Goal: Transaction & Acquisition: Purchase product/service

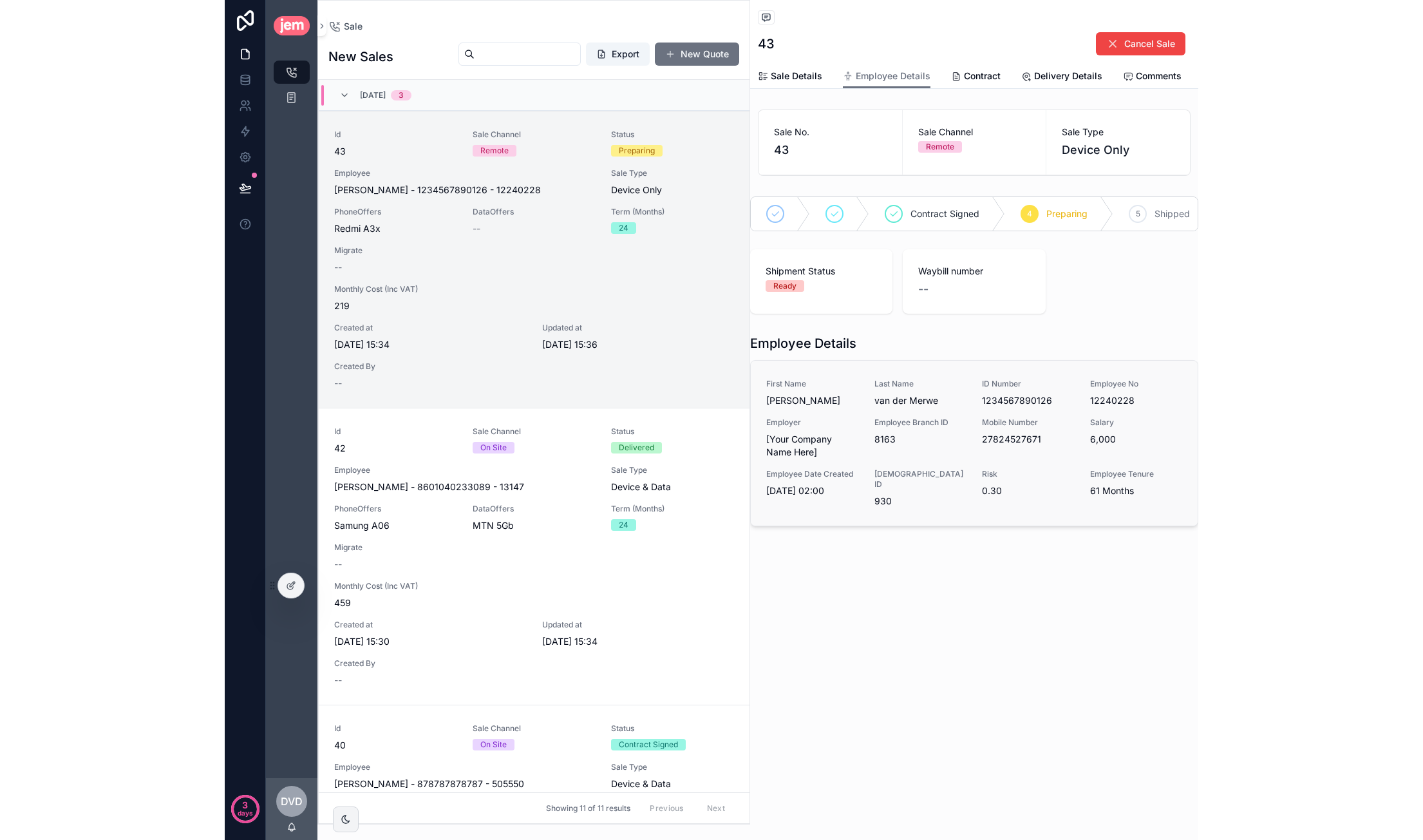
scroll to position [31, 0]
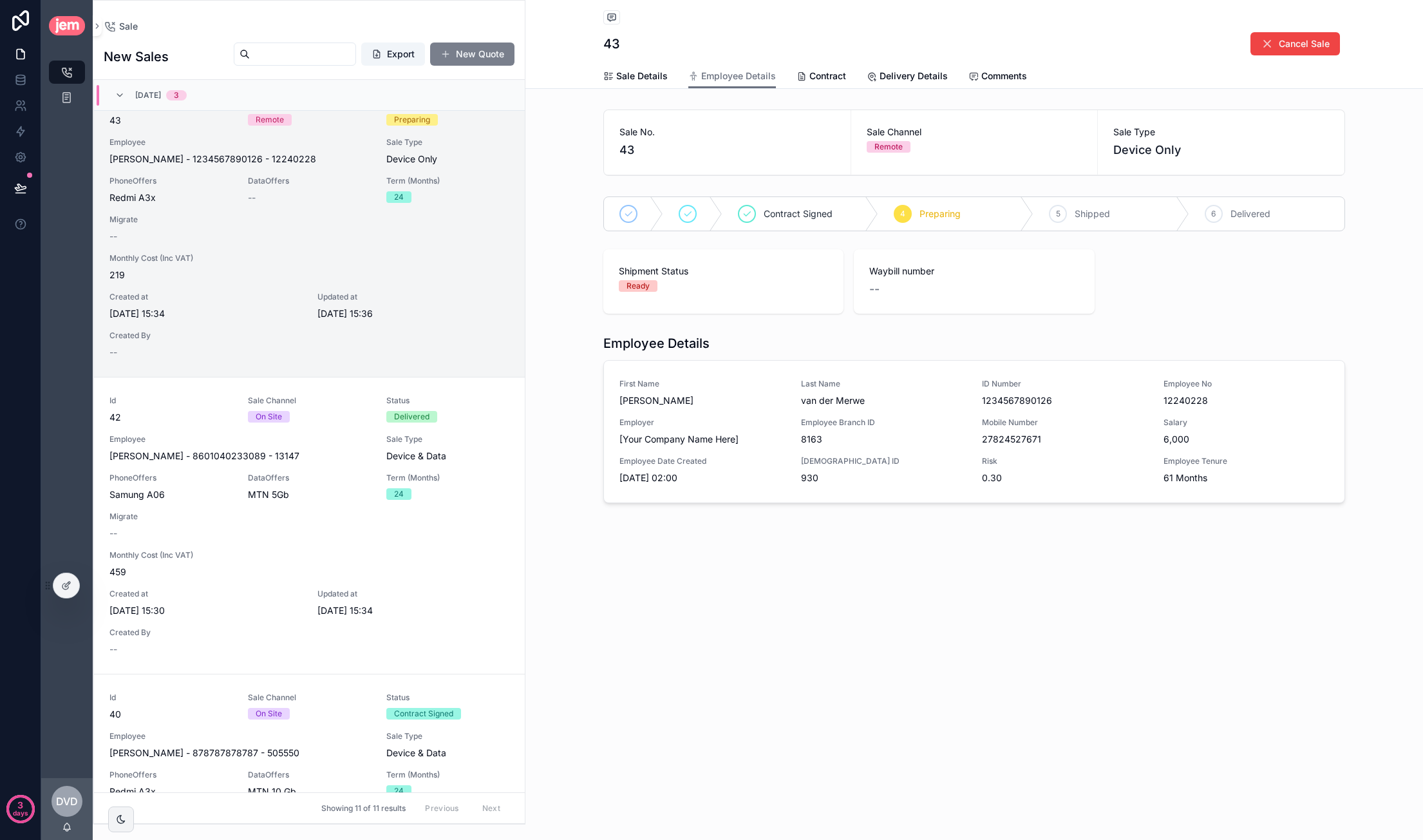
click at [474, 60] on button "New Quote" at bounding box center [472, 54] width 84 height 23
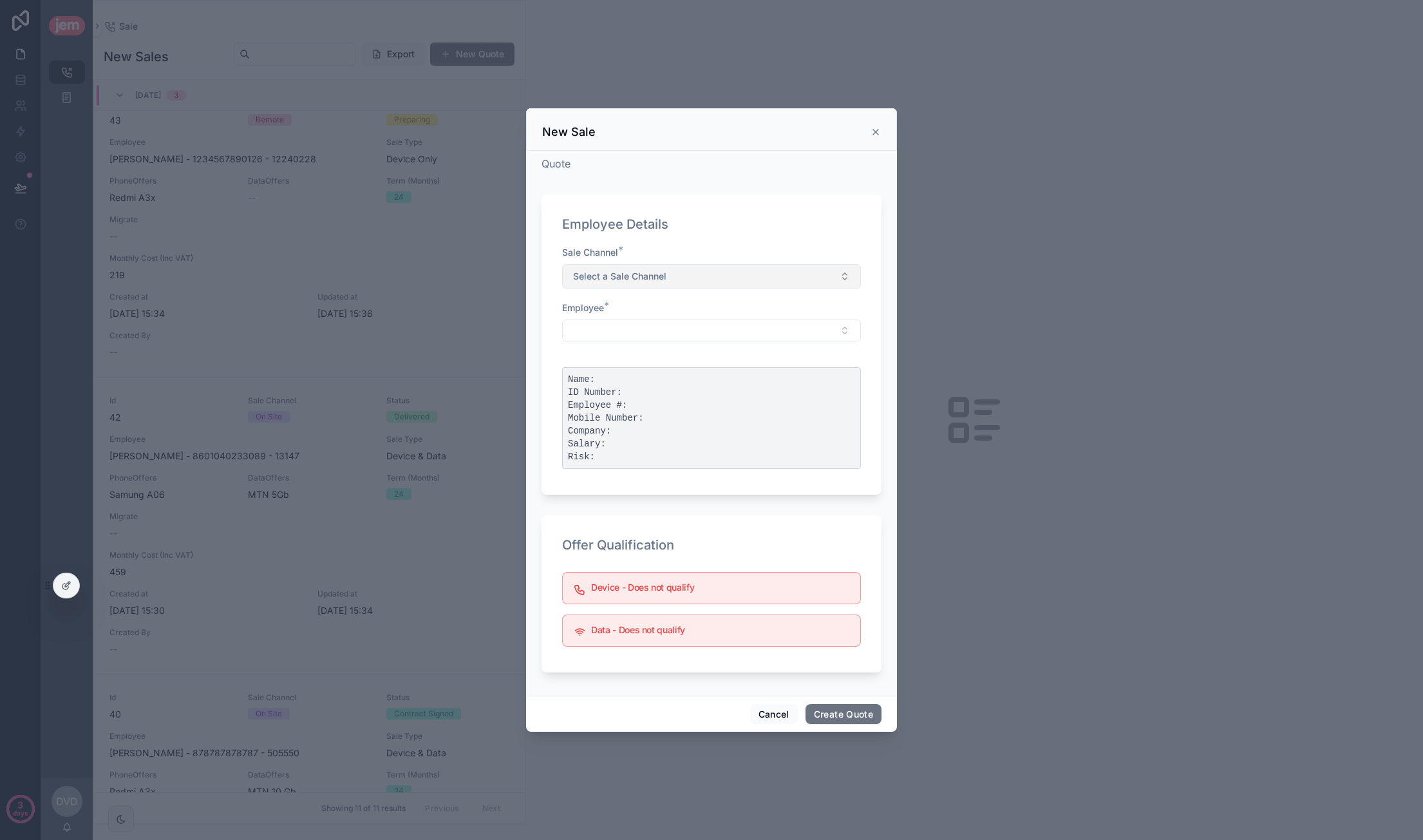
click at [667, 274] on button "Select a Sale Channel" at bounding box center [711, 276] width 299 height 25
click at [588, 349] on div "On Site" at bounding box center [591, 348] width 27 height 12
click at [659, 324] on button "Select Button" at bounding box center [711, 331] width 299 height 22
click at [637, 359] on input "scrollable content" at bounding box center [719, 355] width 266 height 23
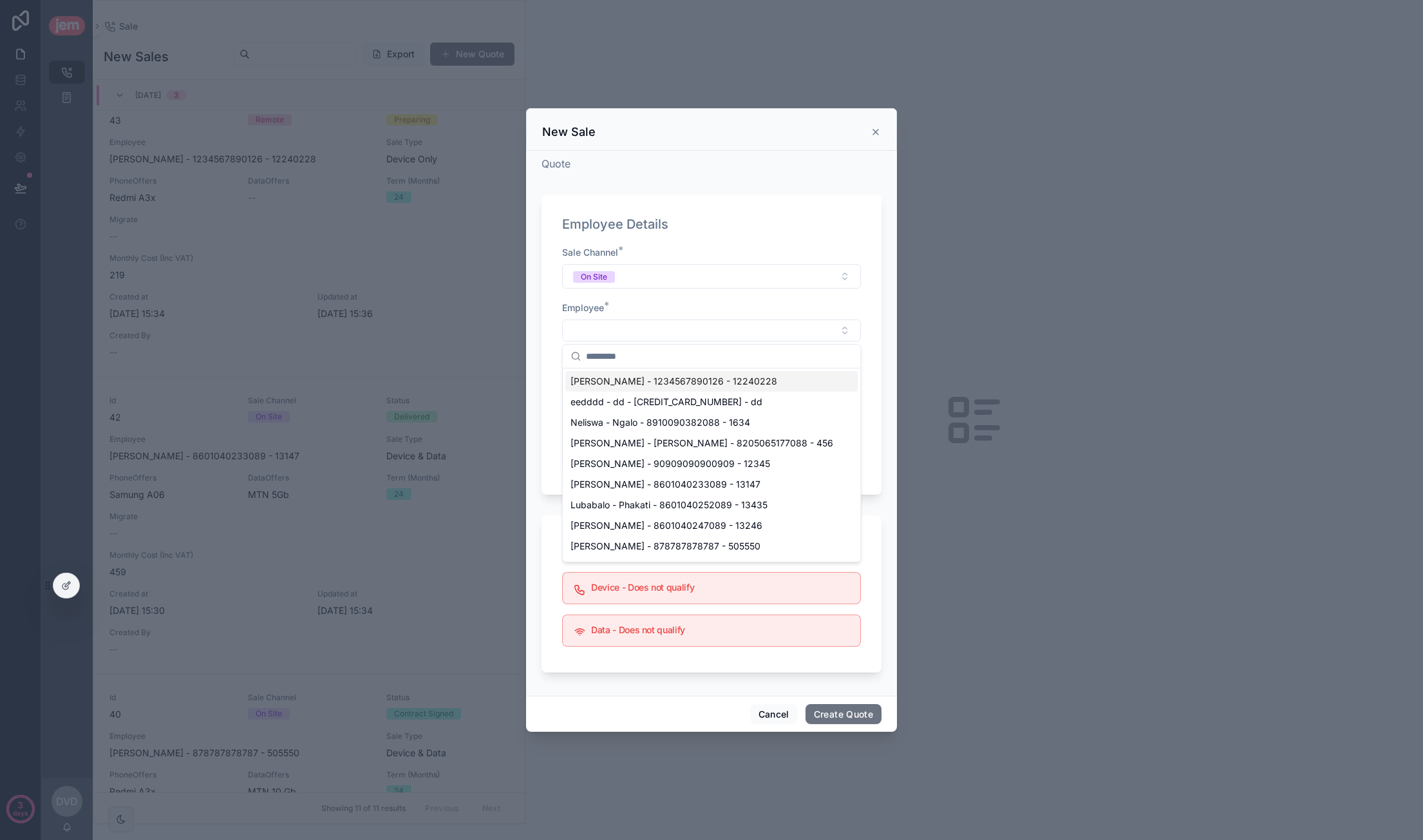
click at [632, 380] on span "[PERSON_NAME] - 1234567890126 - 12240228" at bounding box center [674, 380] width 207 height 13
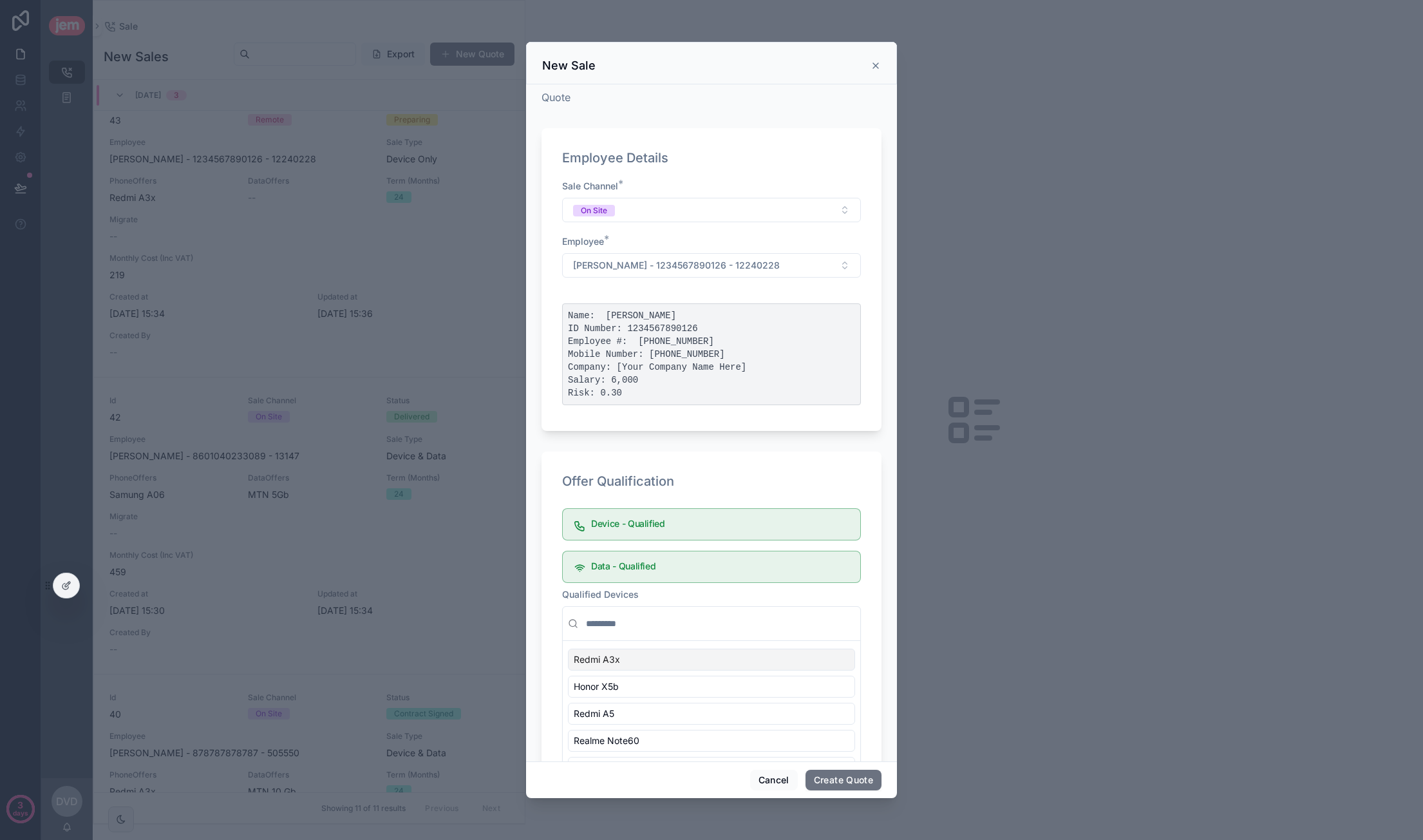
click at [622, 382] on pre "Name: Caroline van der Merwe ID Number: 1234567890126 Employee #: 12240228 Mobi…" at bounding box center [711, 353] width 299 height 101
drag, startPoint x: 635, startPoint y: 323, endPoint x: 642, endPoint y: 388, distance: 65.4
click at [642, 388] on pre "Name: Caroline van der Merwe ID Number: 1234567890126 Employee #: 12240228 Mobi…" at bounding box center [711, 353] width 299 height 101
click at [679, 390] on pre "Name: Caroline van der Merwe ID Number: 1234567890126 Employee #: 12240228 Mobi…" at bounding box center [711, 353] width 299 height 101
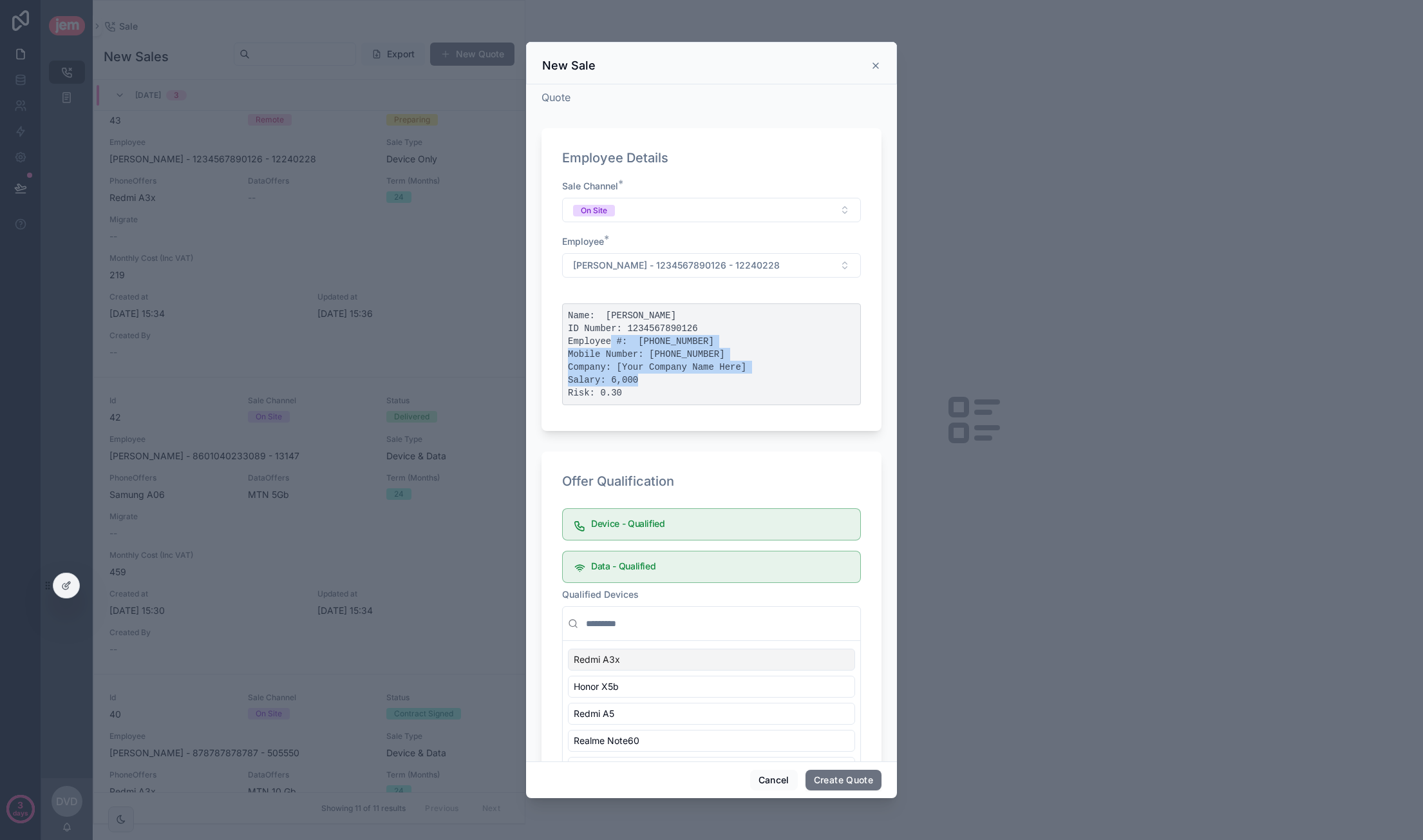
drag, startPoint x: 699, startPoint y: 329, endPoint x: 701, endPoint y: 383, distance: 54.0
click at [701, 383] on pre "Name: Caroline van der Merwe ID Number: 1234567890126 Employee #: 12240228 Mobi…" at bounding box center [711, 353] width 299 height 101
click at [699, 382] on pre "Name: Caroline van der Merwe ID Number: 1234567890126 Employee #: 12240228 Mobi…" at bounding box center [711, 353] width 299 height 101
drag, startPoint x: 623, startPoint y: 326, endPoint x: 631, endPoint y: 385, distance: 59.5
click at [631, 385] on pre "Name: Caroline van der Merwe ID Number: 1234567890126 Employee #: 12240228 Mobi…" at bounding box center [711, 353] width 299 height 101
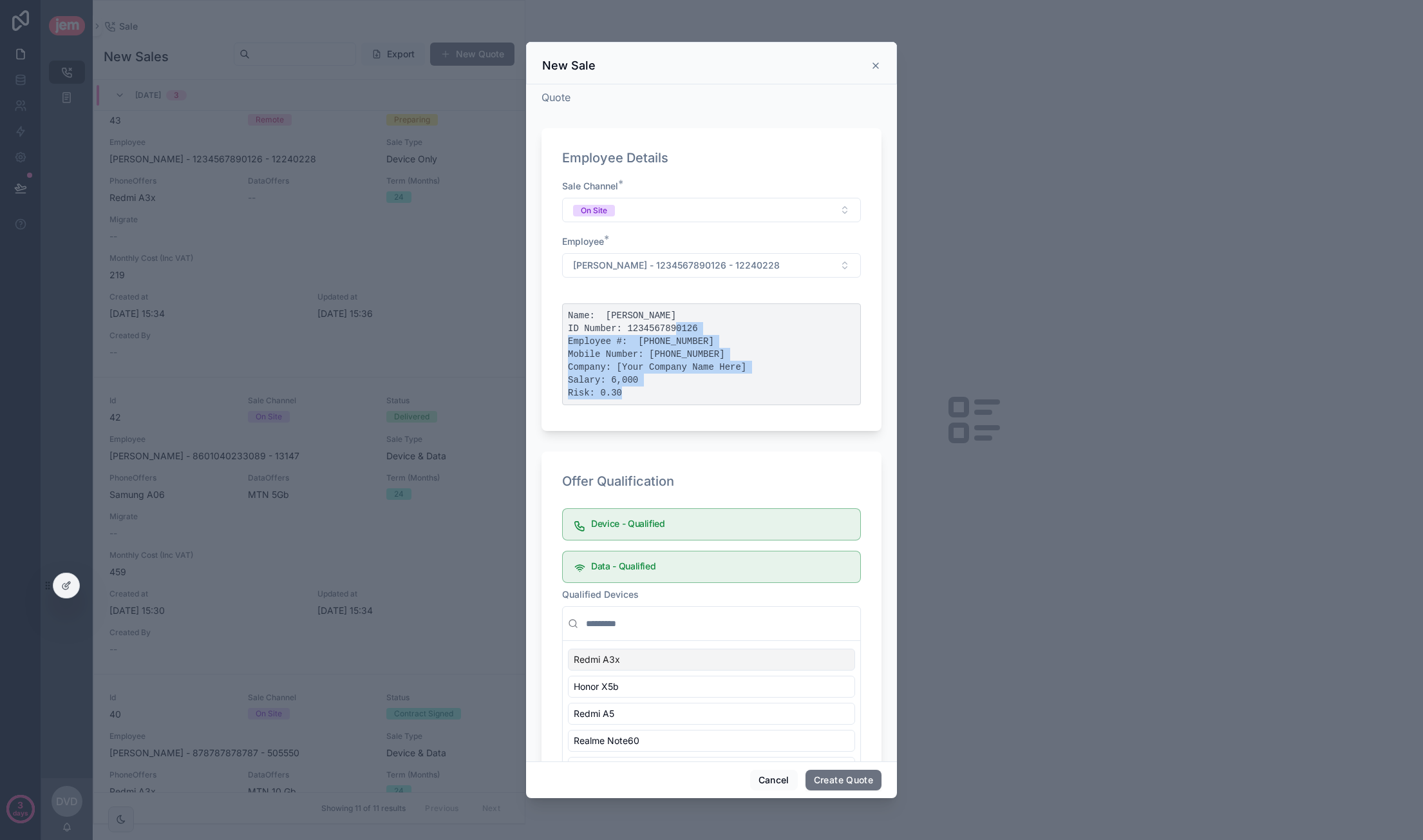
click at [652, 385] on pre "Name: Caroline van der Merwe ID Number: 1234567890126 Employee #: 12240228 Mobi…" at bounding box center [711, 353] width 299 height 101
click at [644, 520] on h5 "Device - Qualified" at bounding box center [720, 523] width 259 height 9
click at [637, 556] on div "Data - Qualified" at bounding box center [711, 566] width 299 height 32
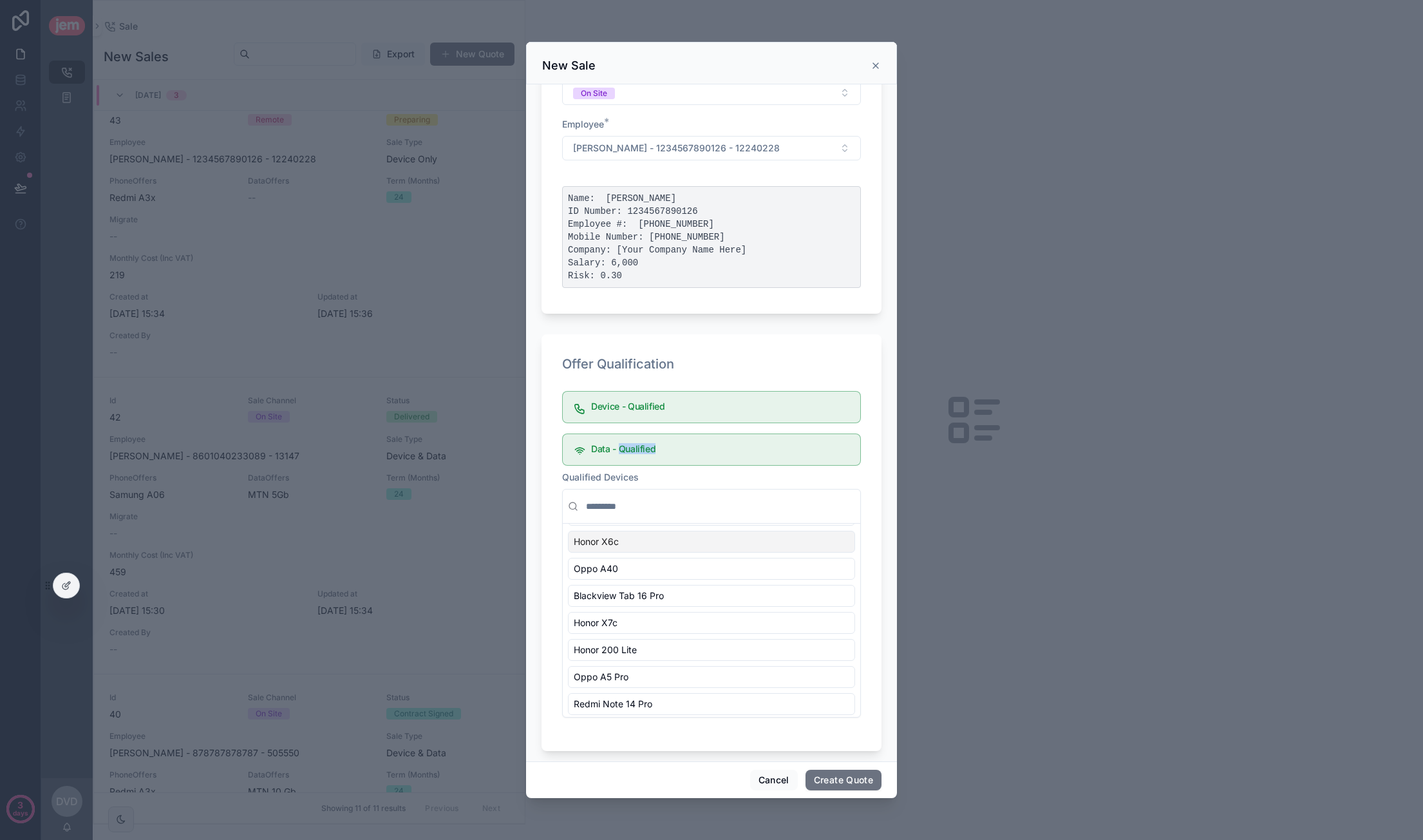
scroll to position [126, 0]
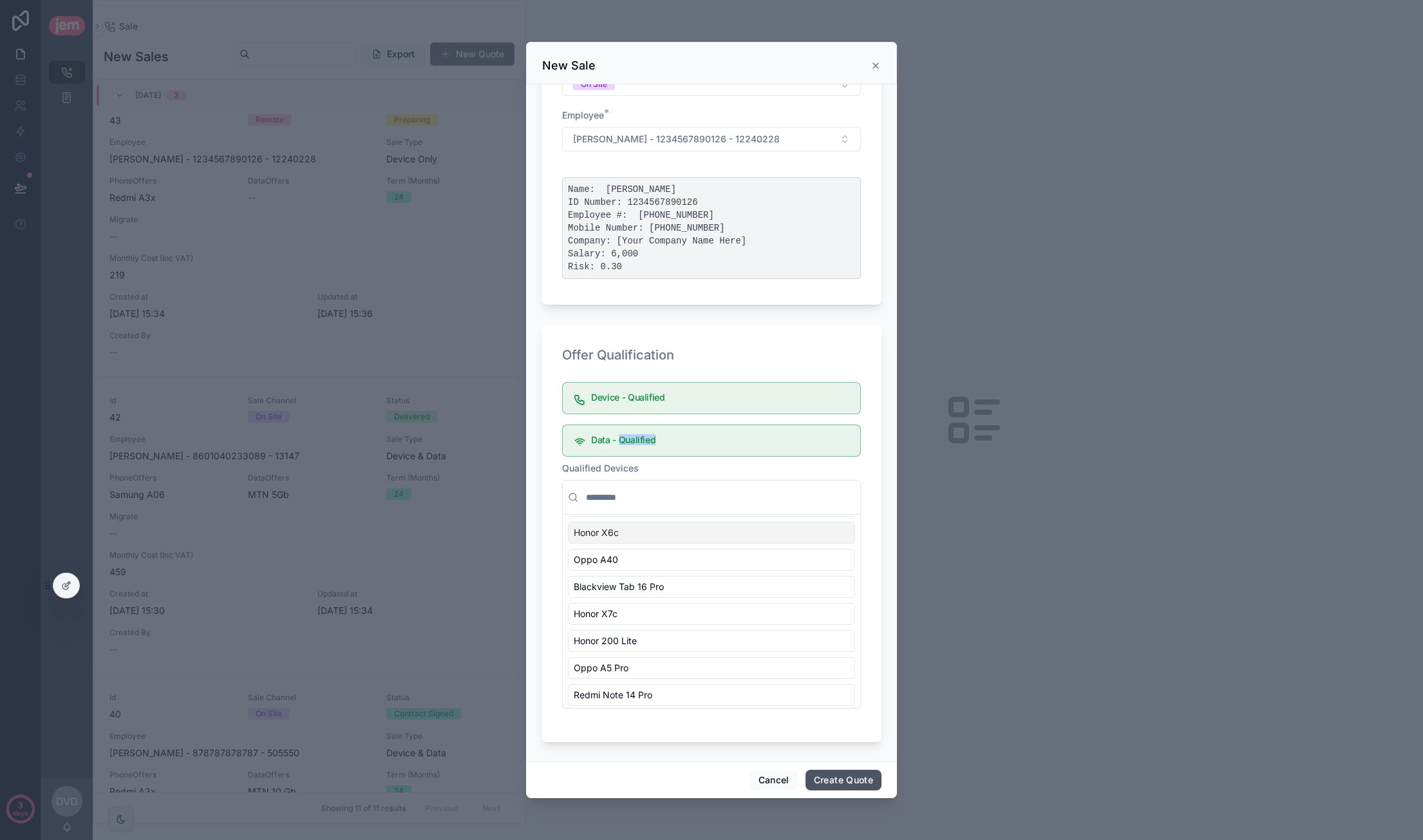
click at [825, 781] on button "Create Quote" at bounding box center [843, 779] width 76 height 21
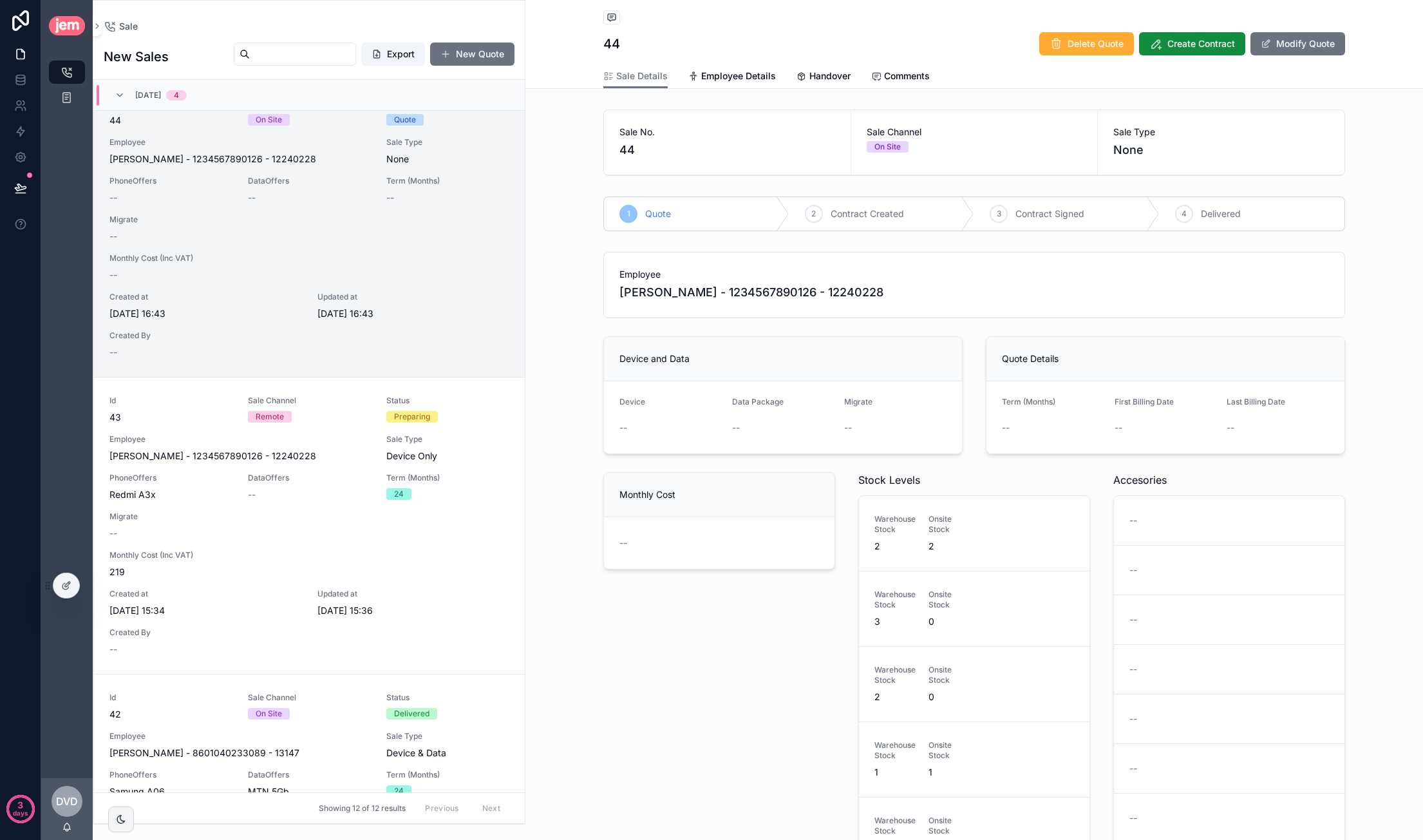
click at [642, 421] on div "--" at bounding box center [670, 427] width 102 height 13
click at [973, 47] on button "Modify Quote" at bounding box center [1297, 43] width 94 height 23
click at [691, 431] on button "Available Devices" at bounding box center [670, 429] width 102 height 25
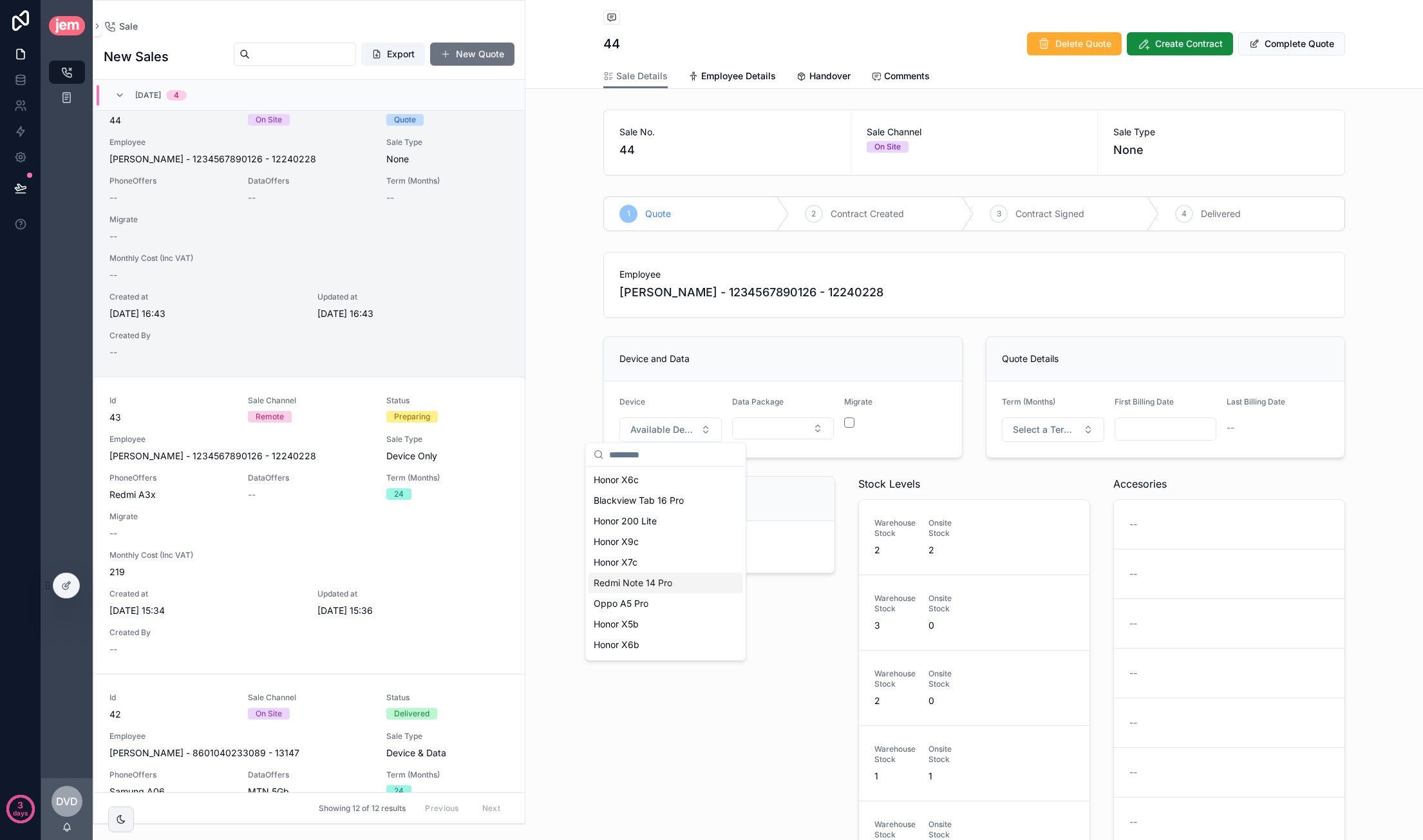
scroll to position [100, 0]
click at [662, 641] on div "Samung A06" at bounding box center [666, 646] width 155 height 21
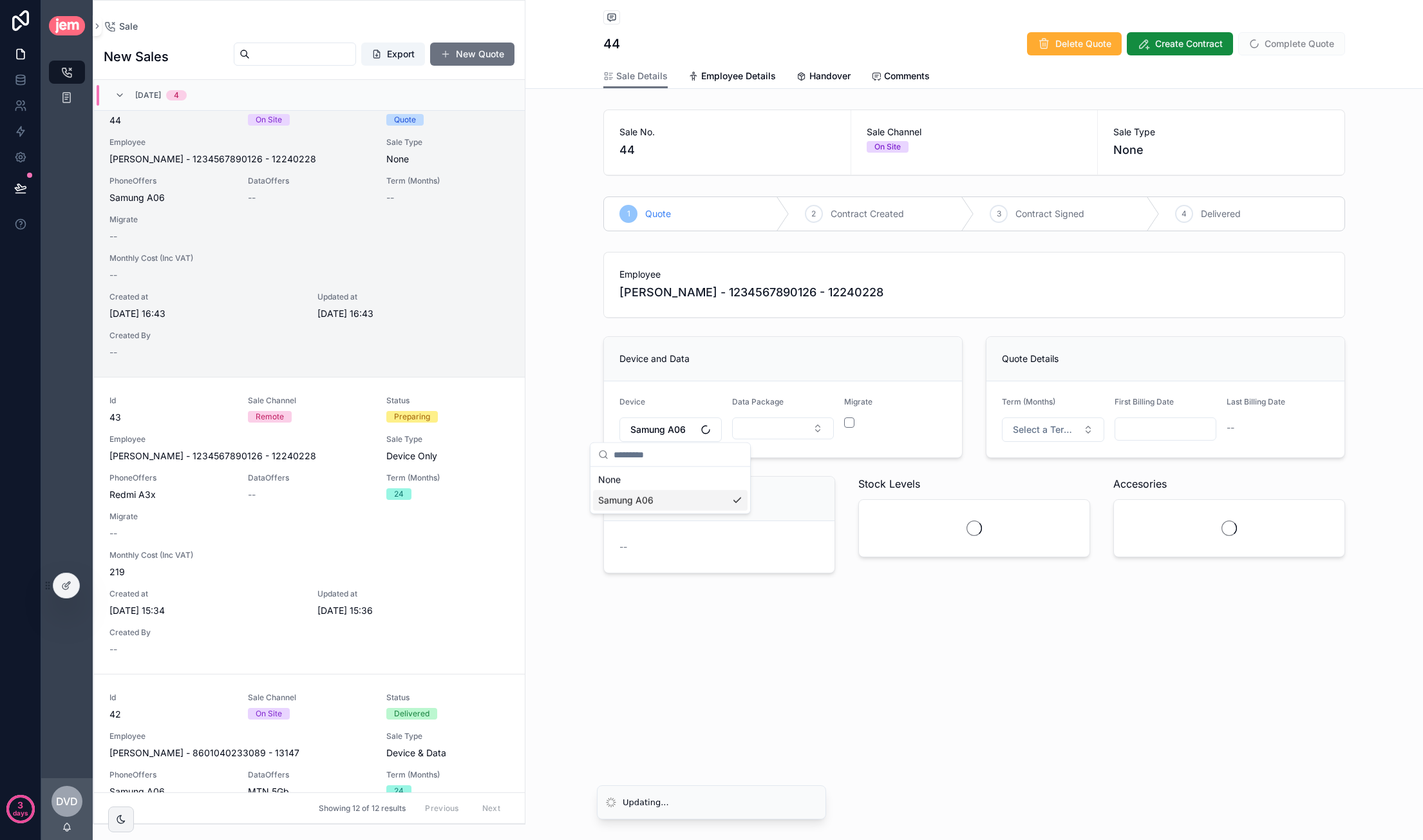
scroll to position [0, 0]
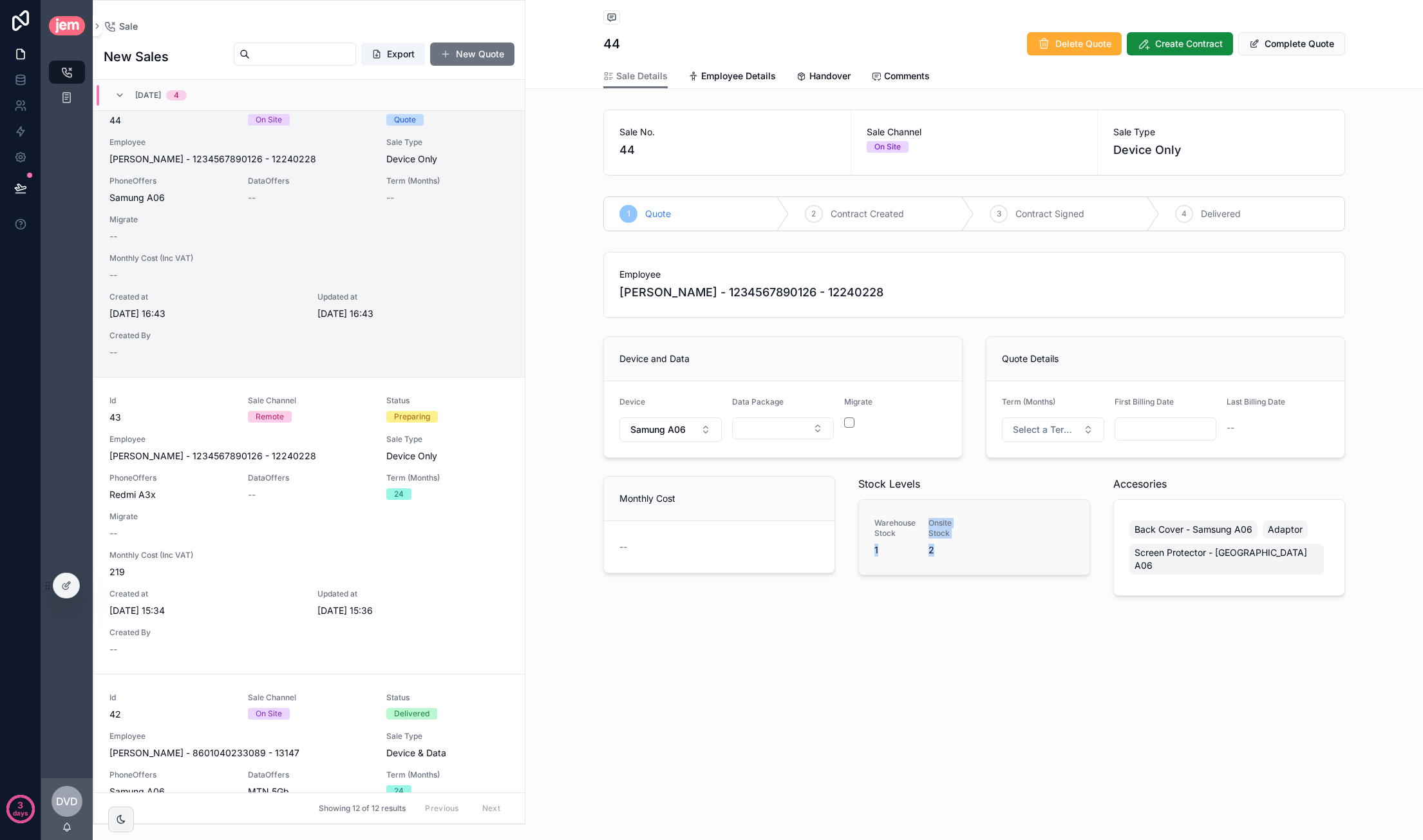
drag, startPoint x: 872, startPoint y: 545, endPoint x: 950, endPoint y: 544, distance: 78.0
click at [950, 544] on div "Warehouse Stock 1 Onsite Stock 2" at bounding box center [974, 536] width 230 height 74
click at [973, 556] on div "Warehouse Stock 1 Onsite Stock 2" at bounding box center [974, 536] width 230 height 74
drag, startPoint x: 873, startPoint y: 550, endPoint x: 889, endPoint y: 549, distance: 16.0
click at [887, 549] on div "Warehouse Stock 1 Onsite Stock 2" at bounding box center [974, 536] width 230 height 74
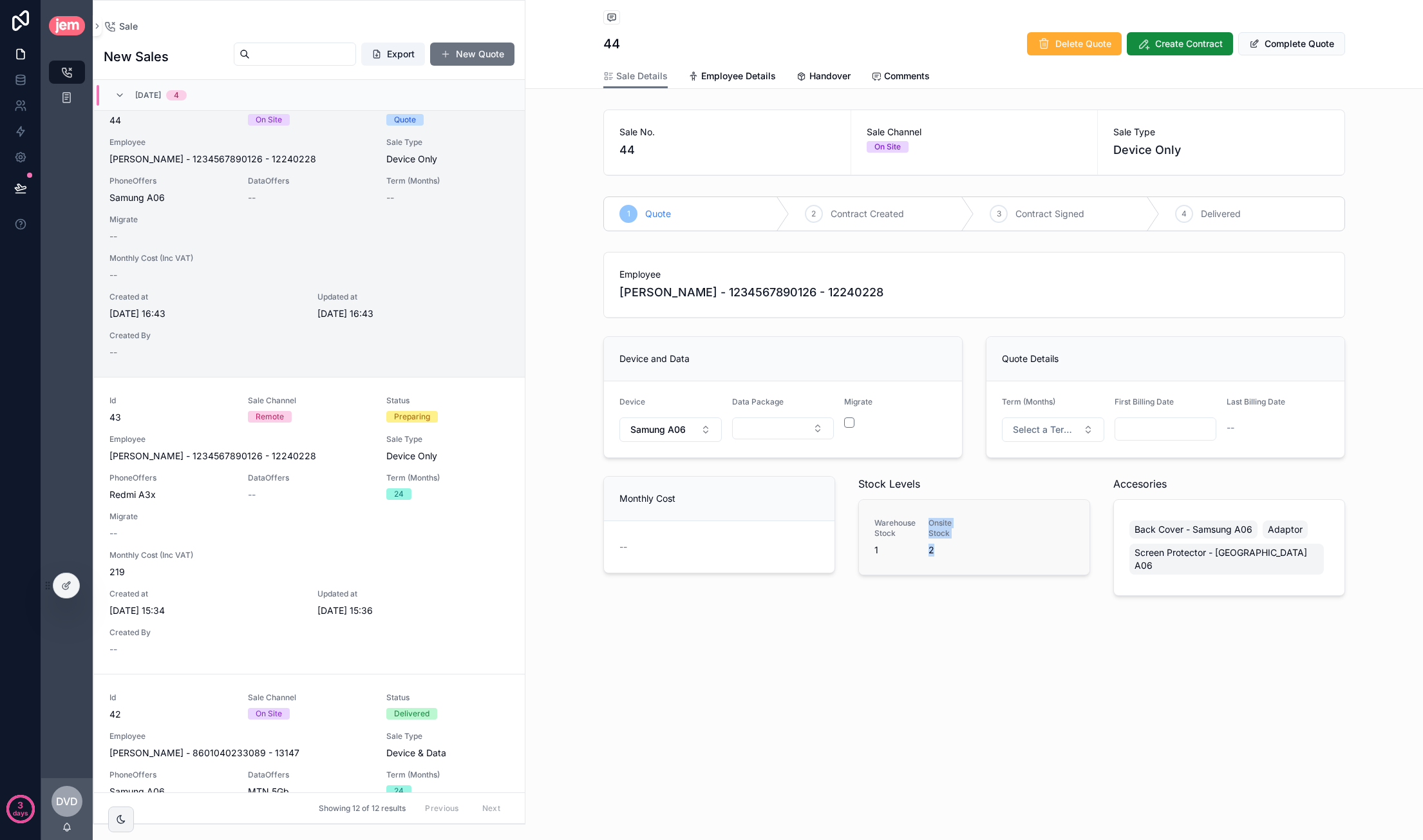
drag, startPoint x: 944, startPoint y: 550, endPoint x: 902, endPoint y: 553, distance: 42.1
click at [902, 553] on div "Warehouse Stock 1 Onsite Stock 2" at bounding box center [974, 536] width 200 height 39
click at [973, 550] on div "Warehouse Stock 1 Onsite Stock 2" at bounding box center [974, 536] width 200 height 39
click at [886, 142] on div "On Site" at bounding box center [888, 147] width 27 height 12
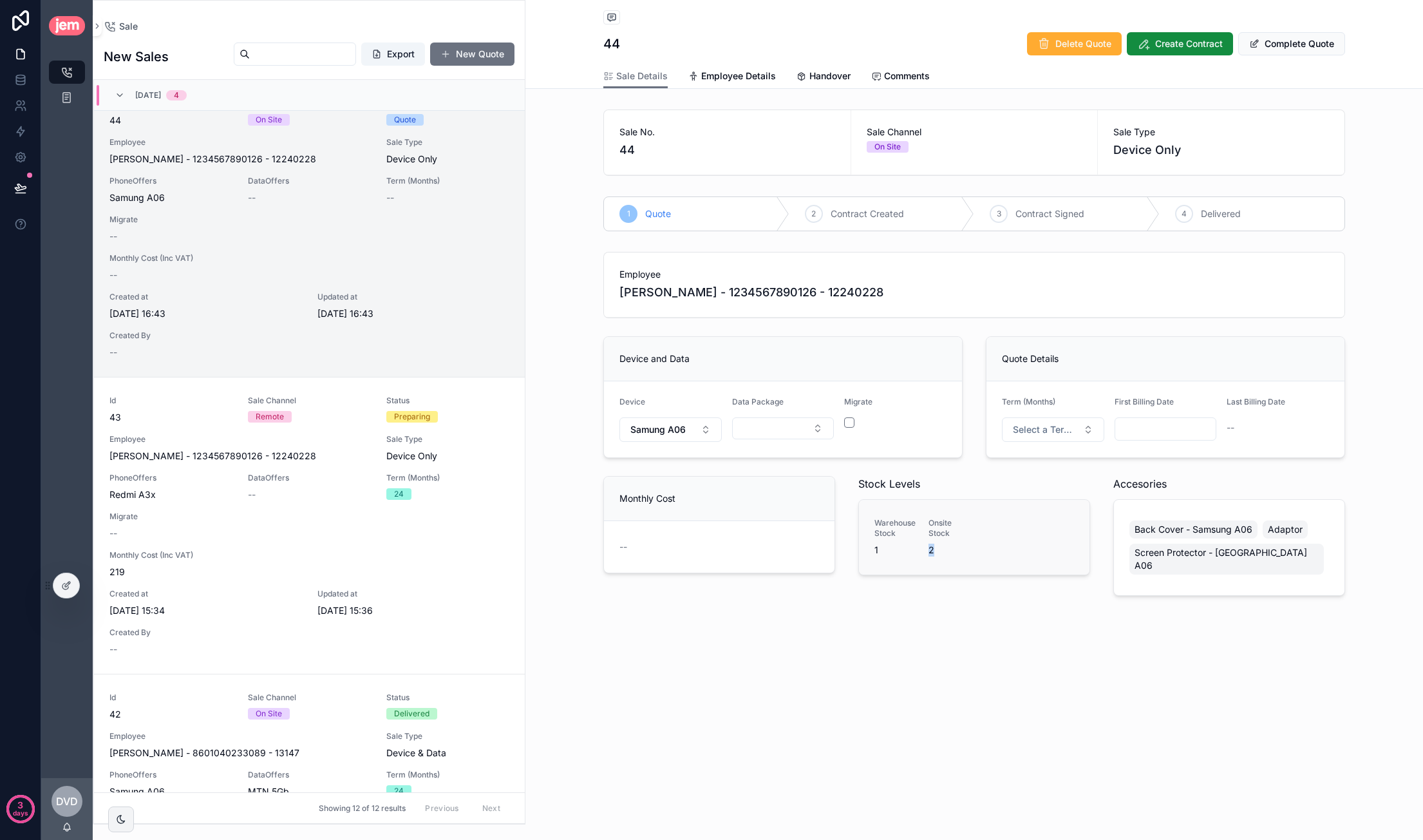
drag, startPoint x: 936, startPoint y: 552, endPoint x: 925, endPoint y: 551, distance: 11.0
click at [925, 551] on div "Warehouse Stock 1 Onsite Stock 2" at bounding box center [974, 536] width 200 height 39
click at [973, 142] on span "Device Only" at bounding box center [1220, 150] width 215 height 18
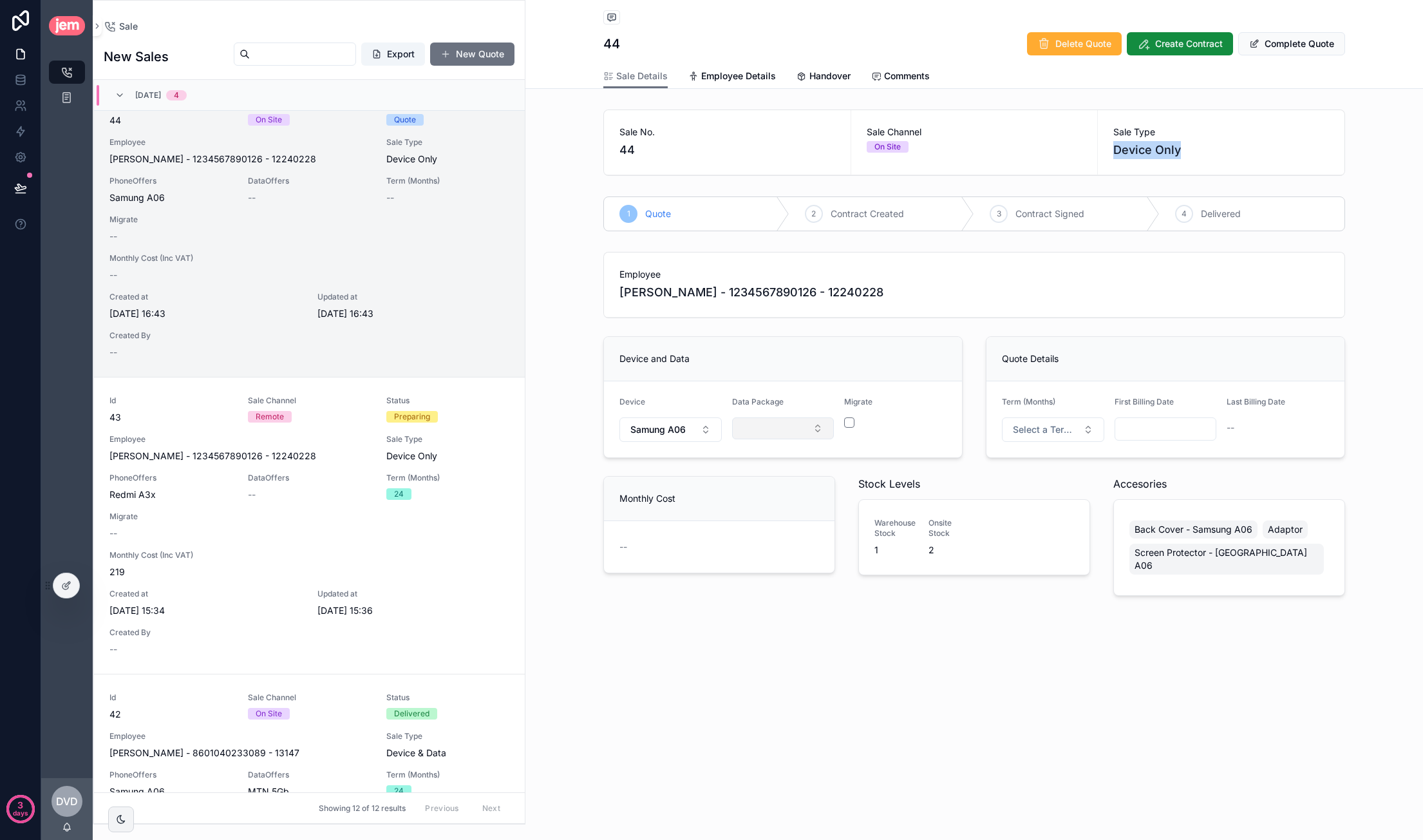
click at [794, 429] on button "Select Button" at bounding box center [783, 428] width 102 height 22
click at [778, 499] on div "Telkom 22.5Gb" at bounding box center [783, 497] width 155 height 21
click at [973, 313] on div "Employee Caroline - van der Merwe - 1234567890126 - 12240228" at bounding box center [974, 284] width 741 height 65
click at [973, 153] on span "Device Only" at bounding box center [1220, 150] width 215 height 18
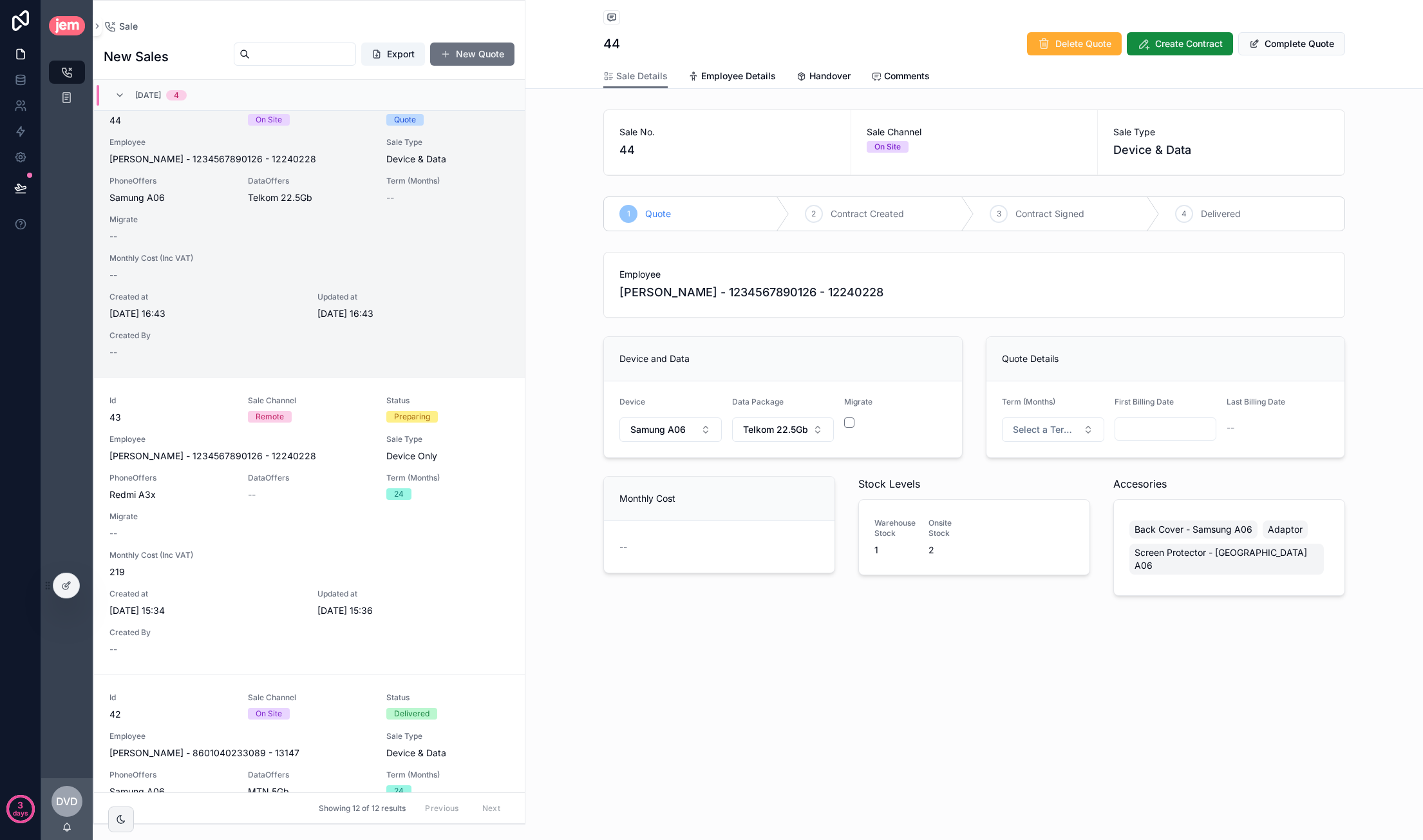
click at [973, 155] on span "Device & Data" at bounding box center [1220, 150] width 215 height 18
click at [912, 393] on form "Device Samung A06 Data Package Telkom 22.5Gb Migrate" at bounding box center [783, 419] width 358 height 76
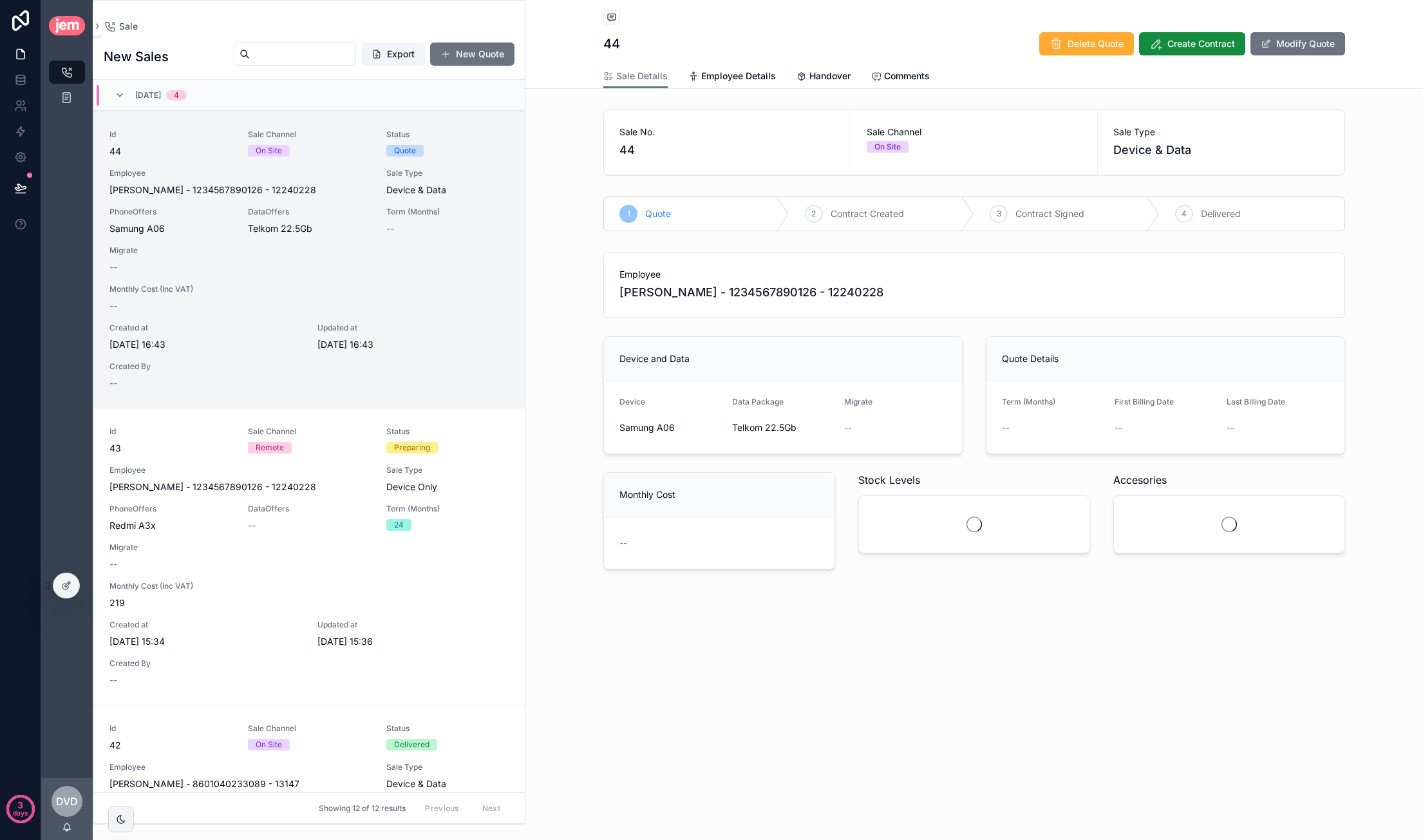
scroll to position [31, 0]
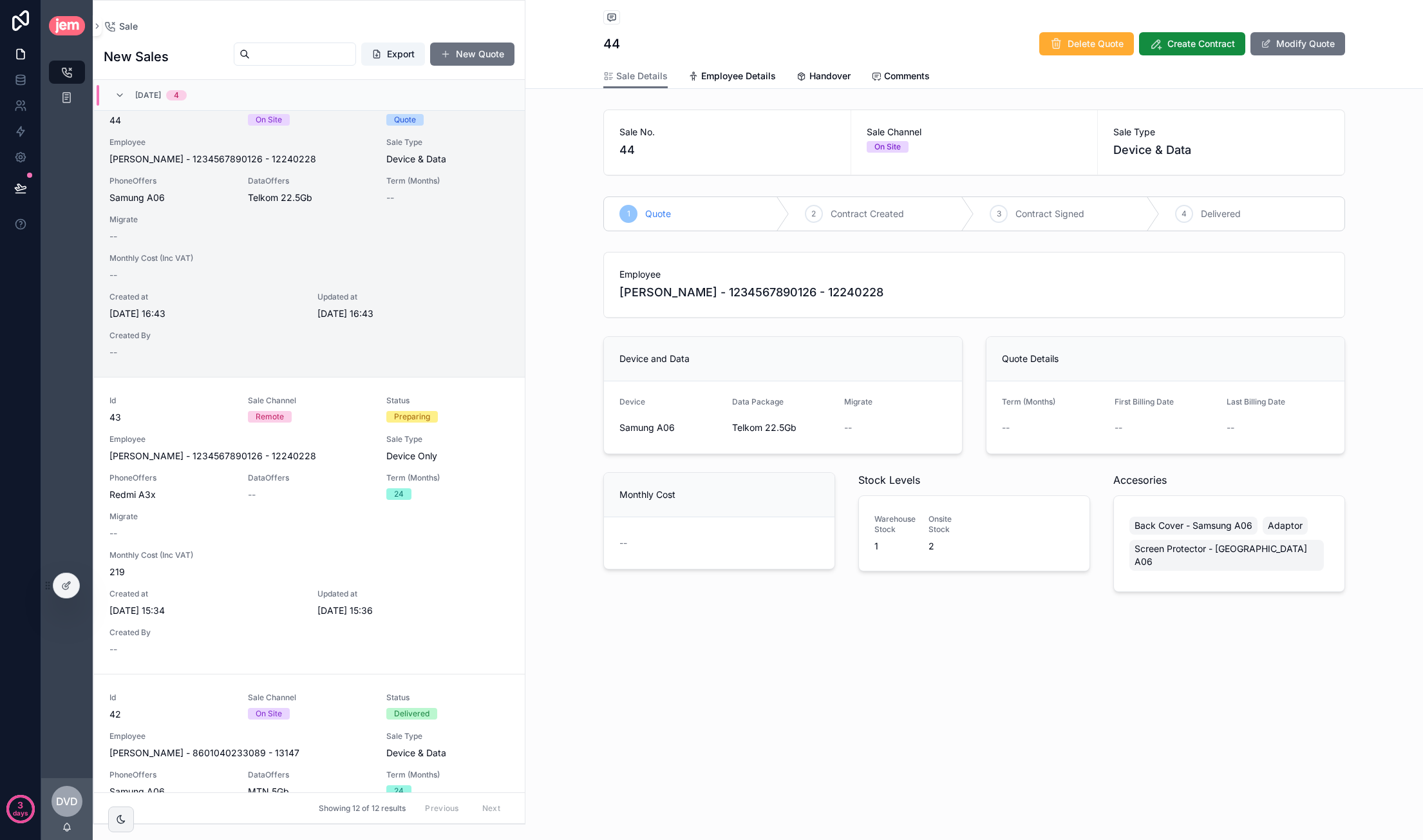
click at [1139, 155] on span "Device & Data" at bounding box center [1220, 150] width 215 height 18
click at [1285, 45] on button "Modify Quote" at bounding box center [1297, 43] width 94 height 23
click at [1051, 432] on span "Select a Term (Months)" at bounding box center [1045, 429] width 65 height 13
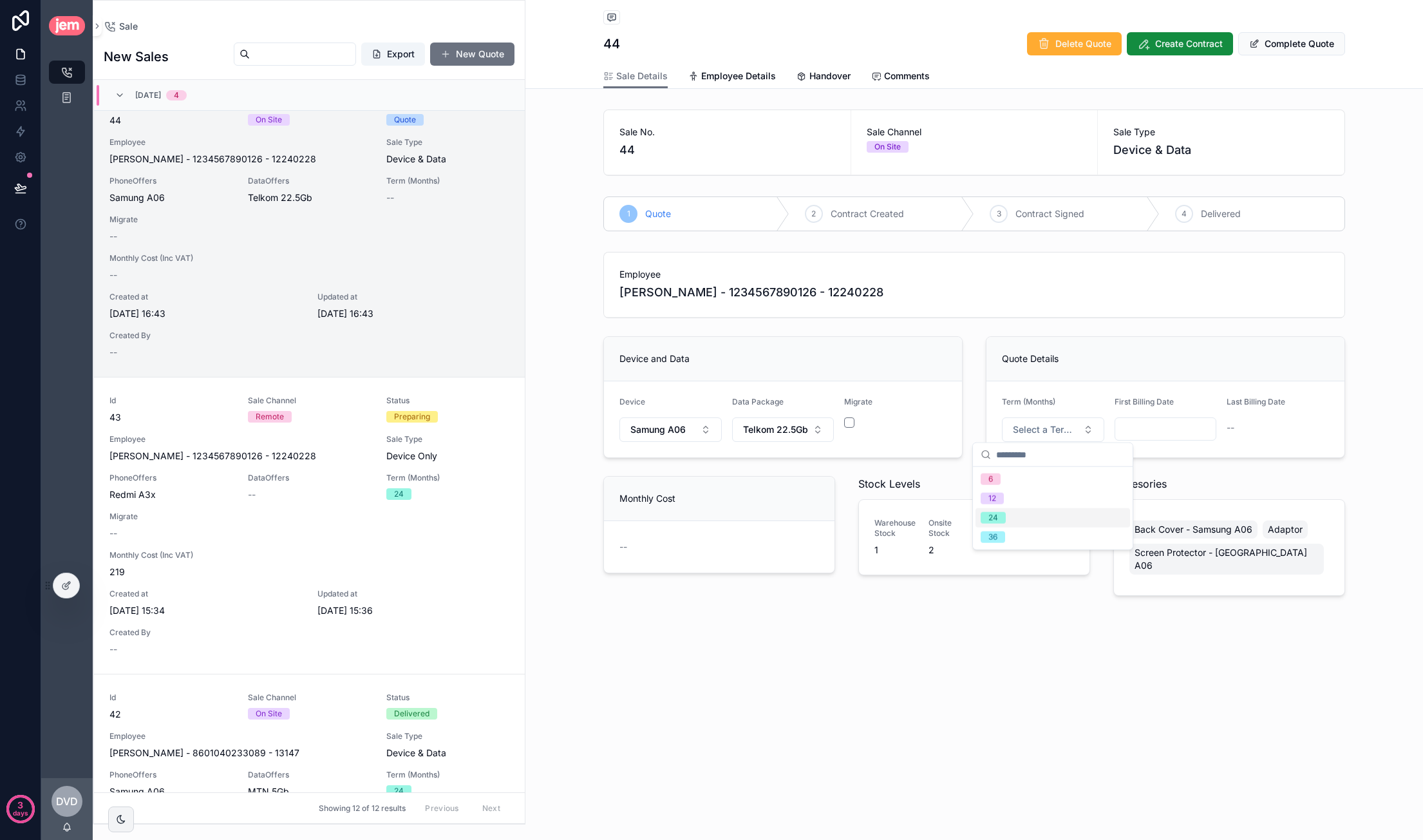
click at [1018, 512] on div "24" at bounding box center [1053, 517] width 155 height 19
click at [1174, 432] on input "scrollable content" at bounding box center [1166, 429] width 101 height 18
click at [1234, 461] on button "scrollable content" at bounding box center [1234, 458] width 23 height 23
click at [1097, 561] on button "6" at bounding box center [1095, 562] width 23 height 23
type input "**********"
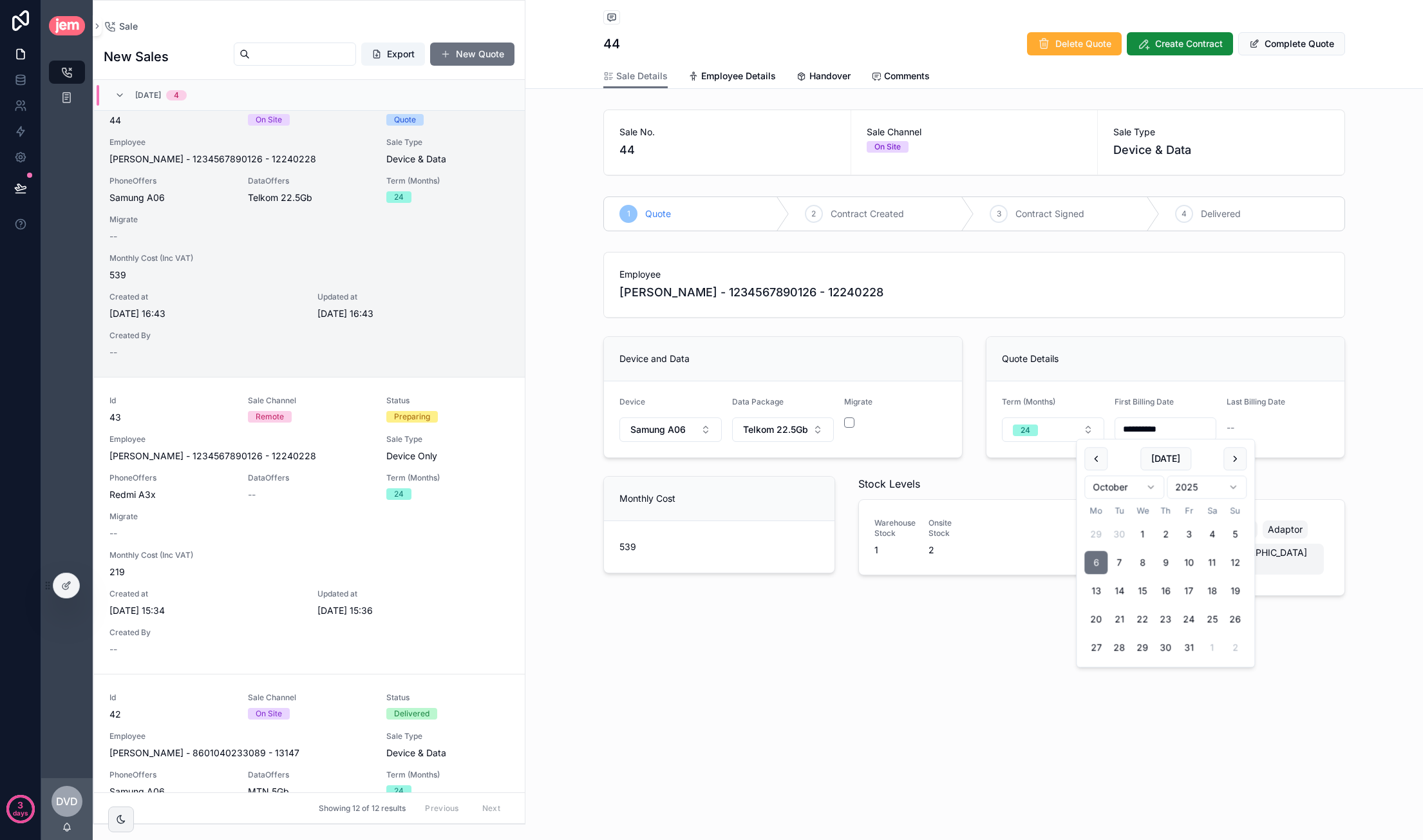
click at [1254, 328] on div "**********" at bounding box center [974, 423] width 758 height 354
drag, startPoint x: 662, startPoint y: 548, endPoint x: 574, endPoint y: 556, distance: 88.4
click at [583, 547] on div "**********" at bounding box center [974, 423] width 898 height 354
click at [738, 78] on span "Employee Details" at bounding box center [738, 75] width 74 height 13
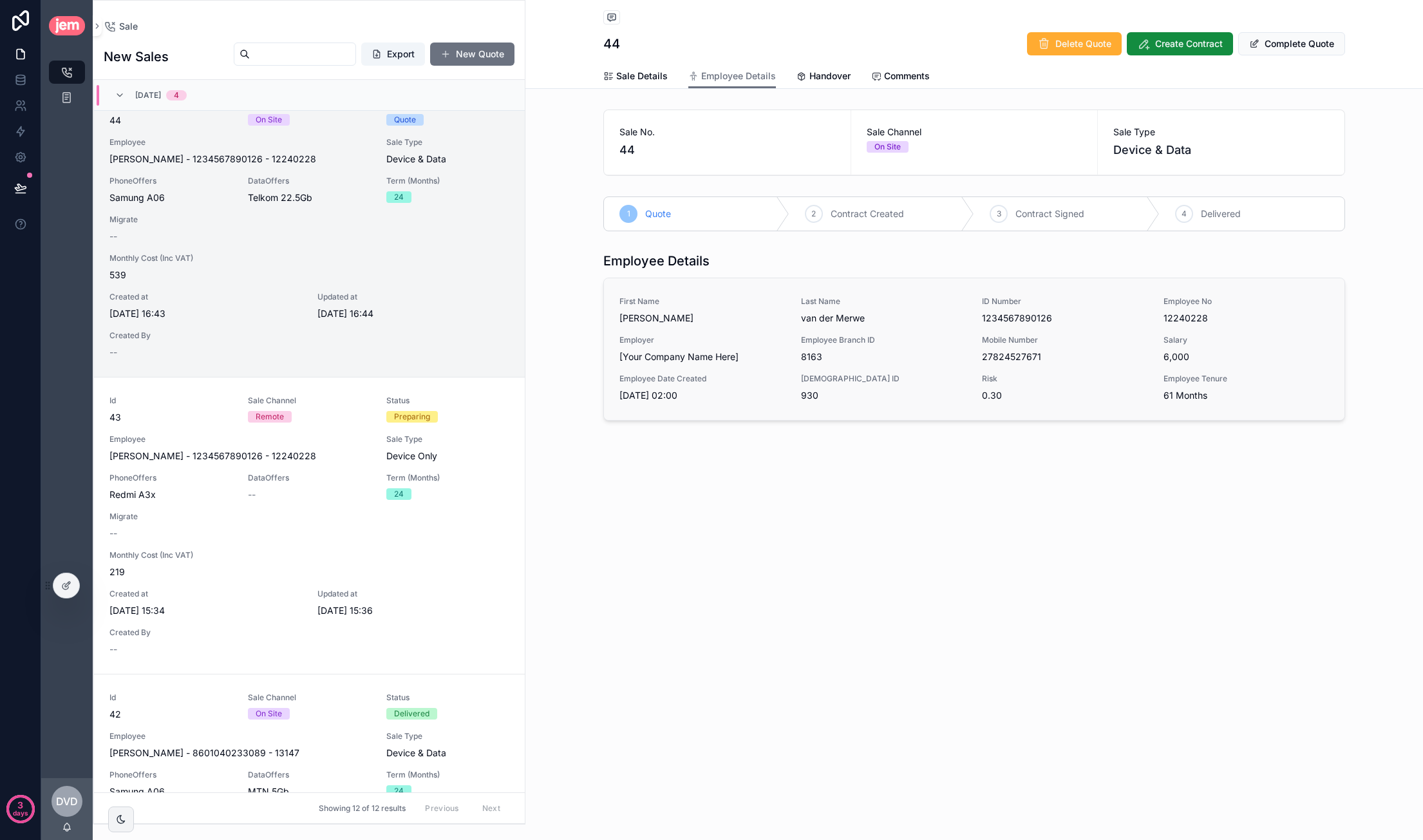
click at [706, 316] on span "[PERSON_NAME]" at bounding box center [702, 318] width 166 height 13
drag, startPoint x: 788, startPoint y: 355, endPoint x: 1100, endPoint y: 395, distance: 314.6
click at [1099, 396] on div "First Name [PERSON_NAME] Last Name [PERSON_NAME] ID Number 1234567890126 Employ…" at bounding box center [974, 349] width 710 height 105
click at [647, 77] on span "Sale Details" at bounding box center [642, 75] width 52 height 13
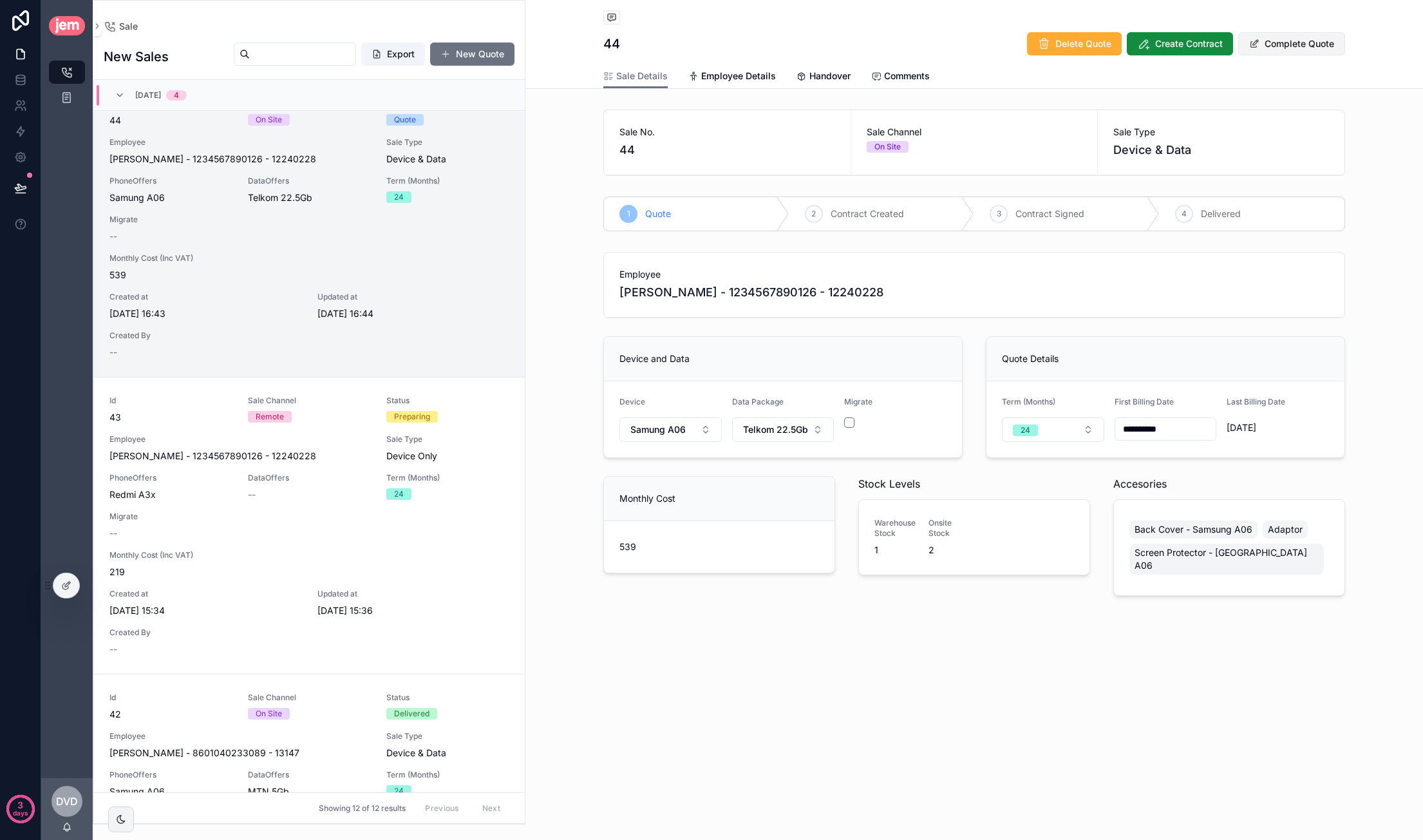
click at [1292, 40] on button "Complete Quote" at bounding box center [1292, 43] width 107 height 23
click at [1168, 45] on span "Create Contract" at bounding box center [1202, 44] width 68 height 13
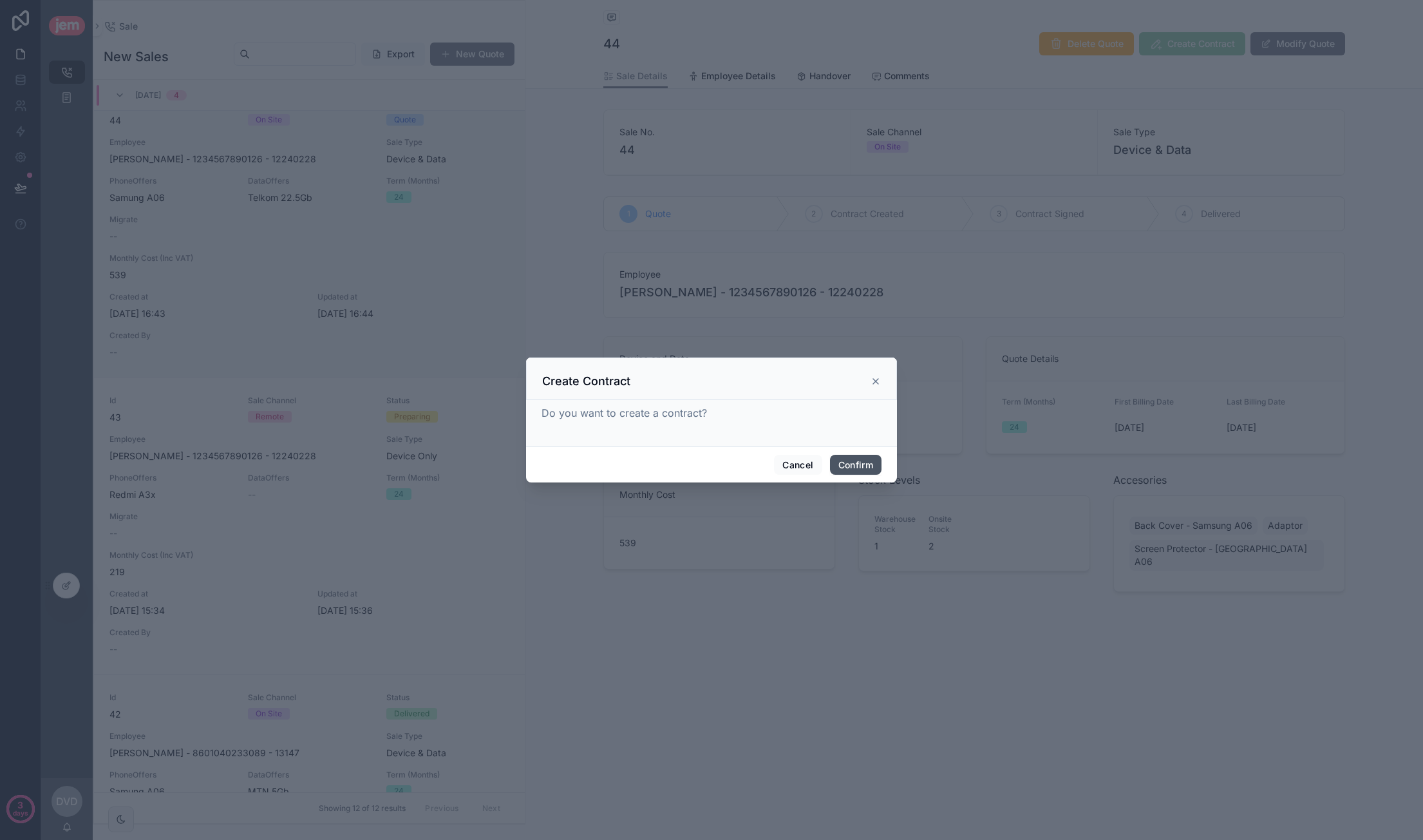
click at [853, 455] on button "Confirm" at bounding box center [856, 465] width 52 height 21
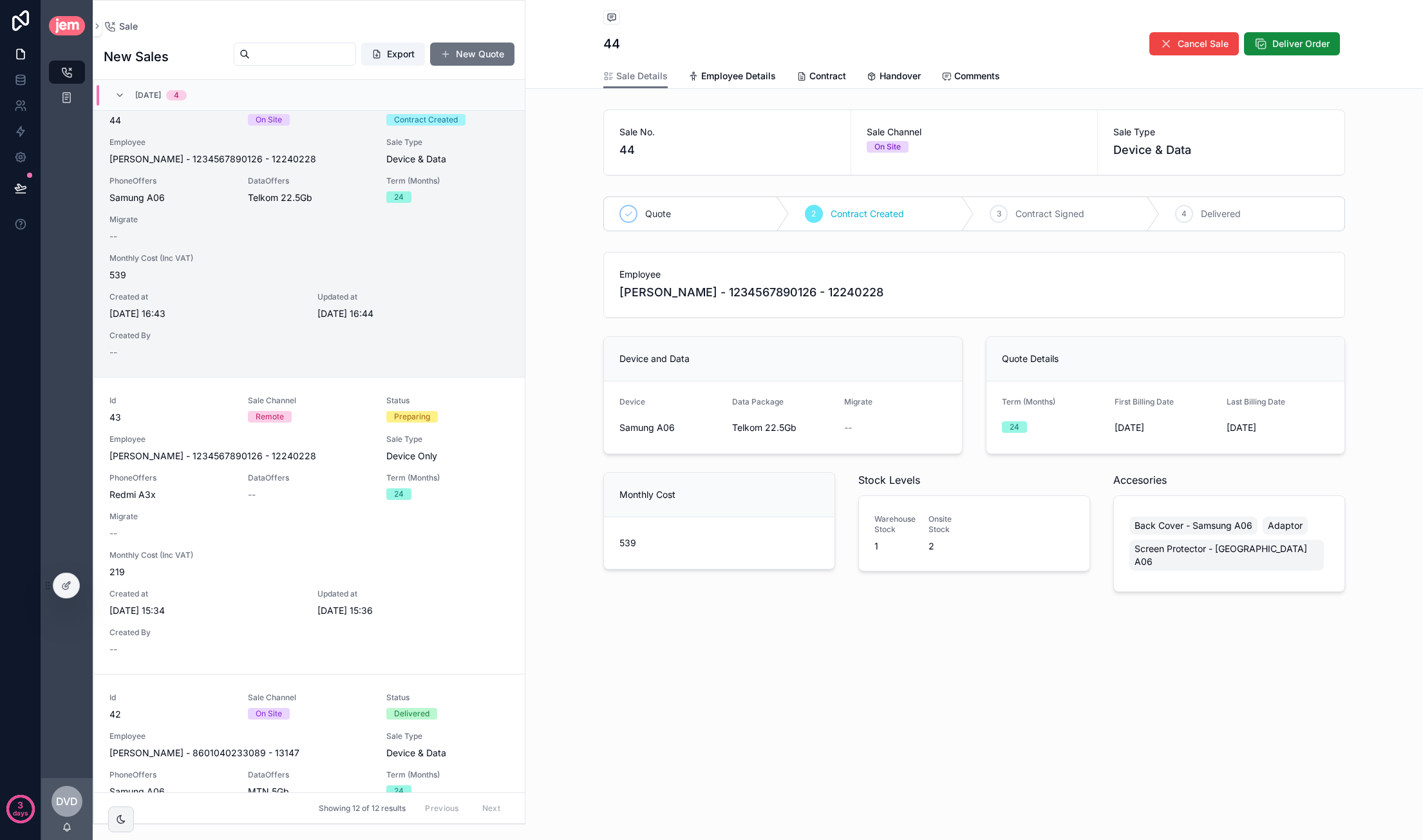
click at [864, 210] on span "Contract Created" at bounding box center [868, 213] width 73 height 13
click at [864, 210] on span "Contract Created" at bounding box center [868, 213] width 73 height 13
drag, startPoint x: 864, startPoint y: 210, endPoint x: 863, endPoint y: 219, distance: 9.1
click at [864, 210] on span "Contract Created" at bounding box center [868, 213] width 73 height 13
click at [817, 78] on span "Contract" at bounding box center [827, 75] width 37 height 13
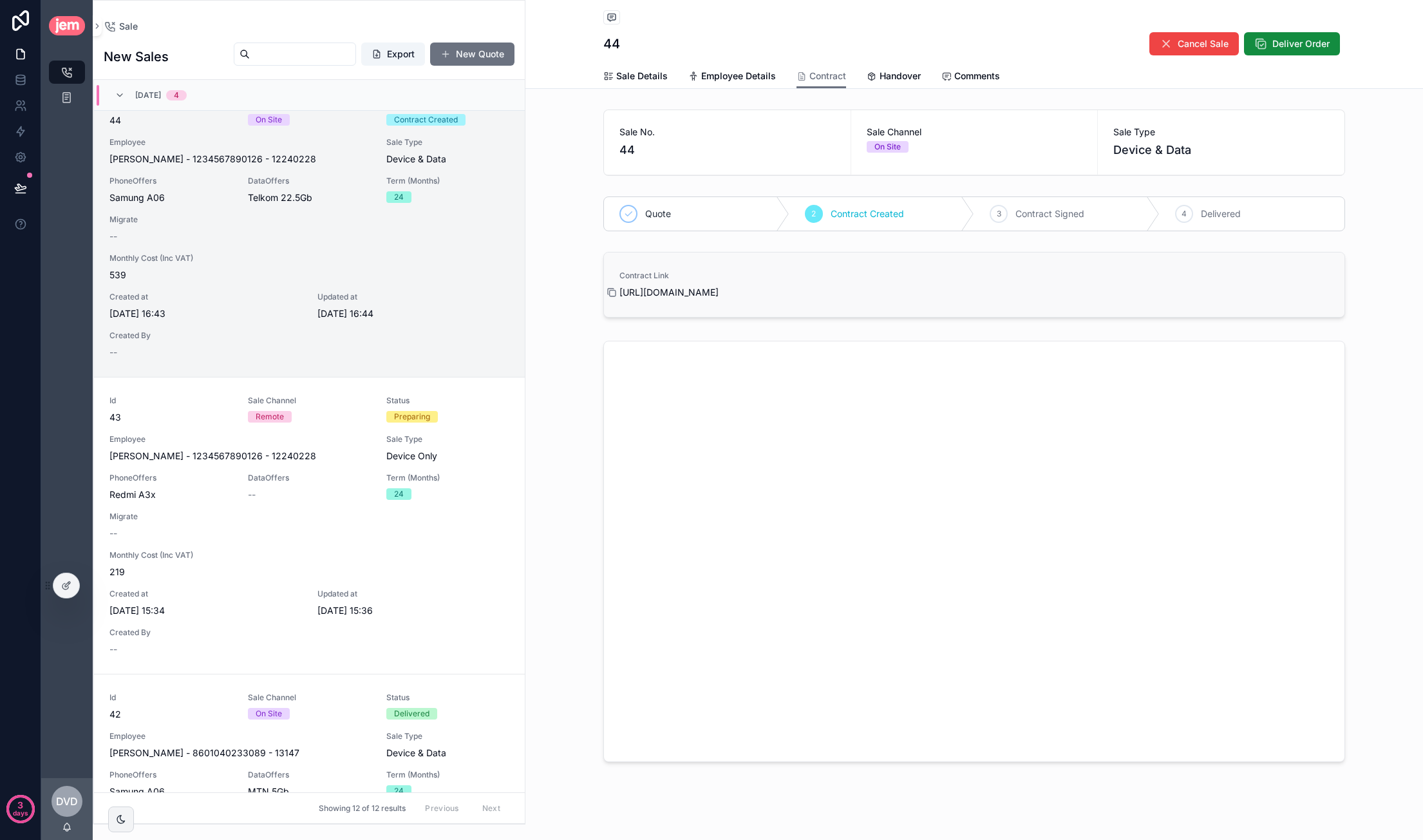
click at [611, 292] on icon "scrollable content" at bounding box center [613, 293] width 6 height 6
click at [893, 75] on span "Handover" at bounding box center [901, 75] width 42 height 13
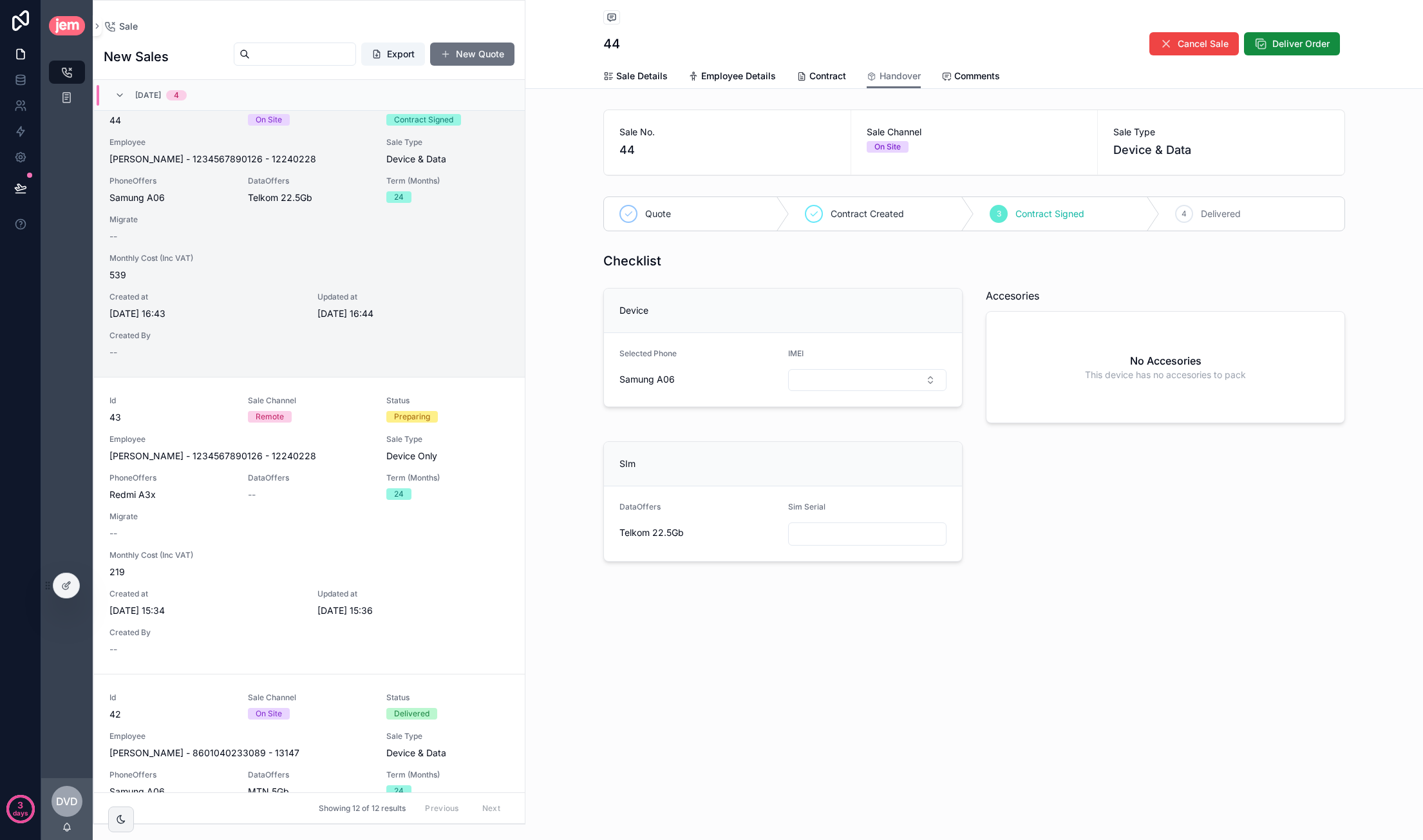
click at [1050, 213] on span "Contract Signed" at bounding box center [1050, 213] width 69 height 13
click at [915, 276] on div "Checklist Device Selected Phone Samung A06 IMEI Accesories No Accesories This d…" at bounding box center [974, 406] width 758 height 320
click at [834, 78] on span "Contract" at bounding box center [827, 75] width 37 height 13
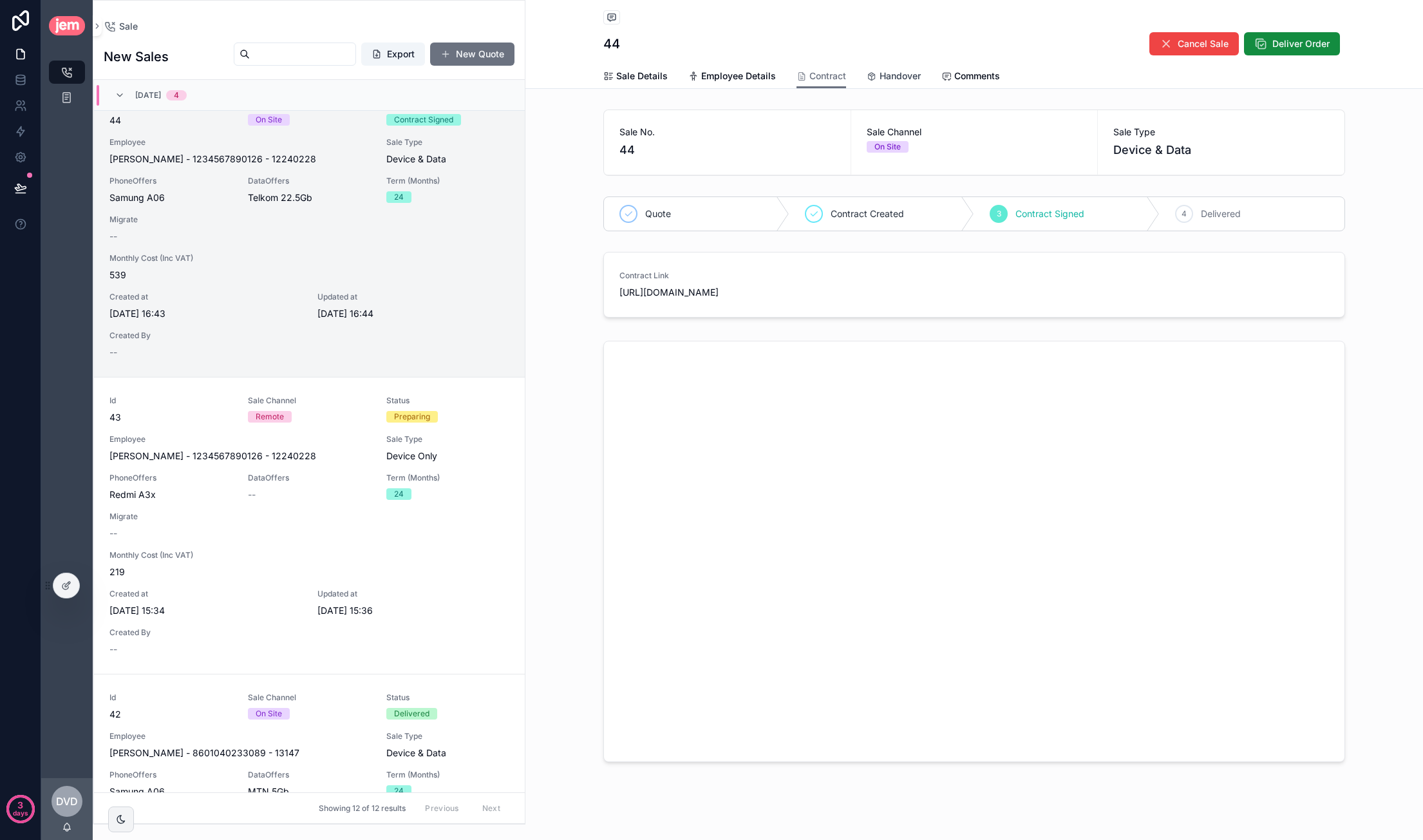
click at [886, 74] on span "Handover" at bounding box center [901, 75] width 42 height 13
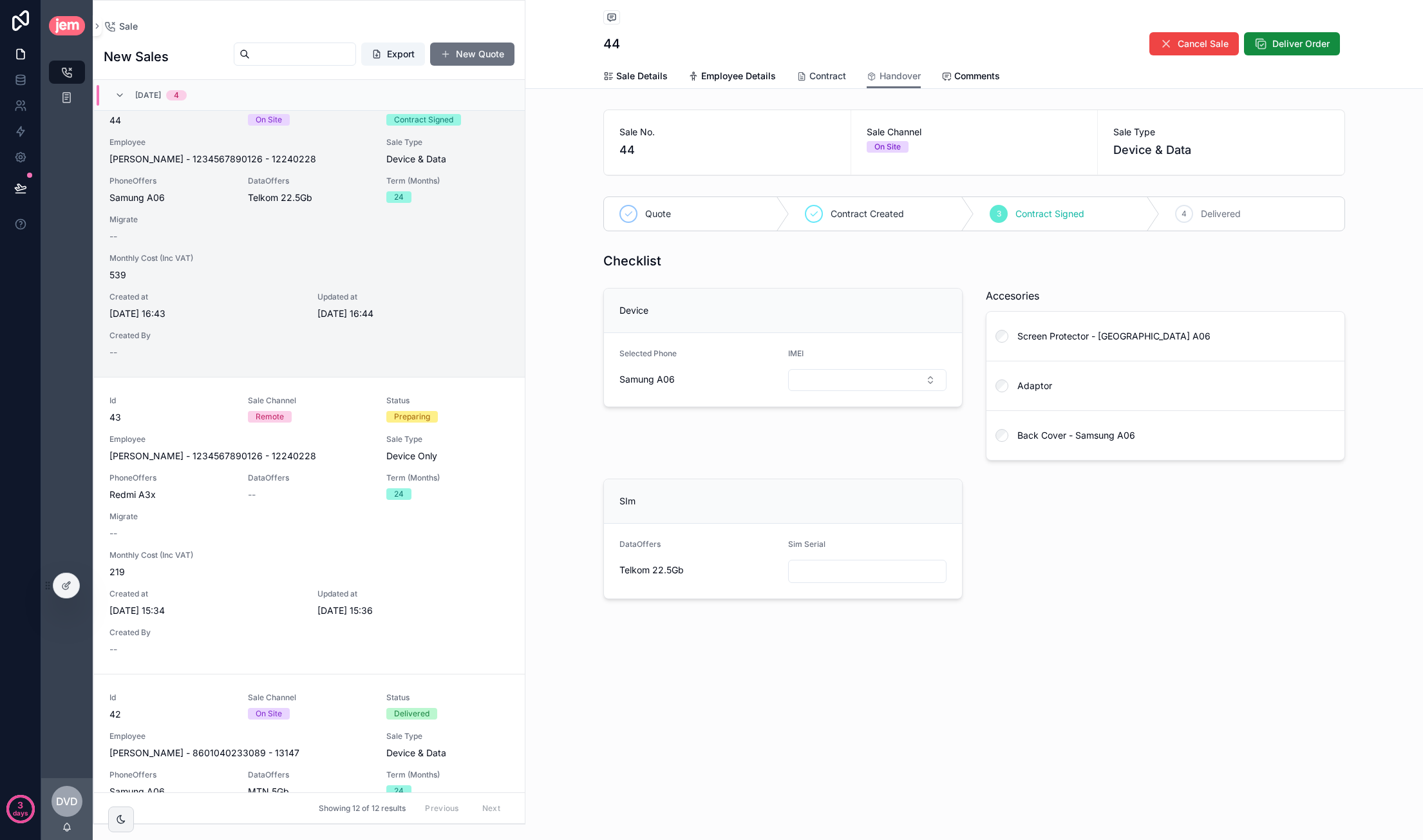
click at [814, 74] on span "Contract" at bounding box center [827, 75] width 37 height 13
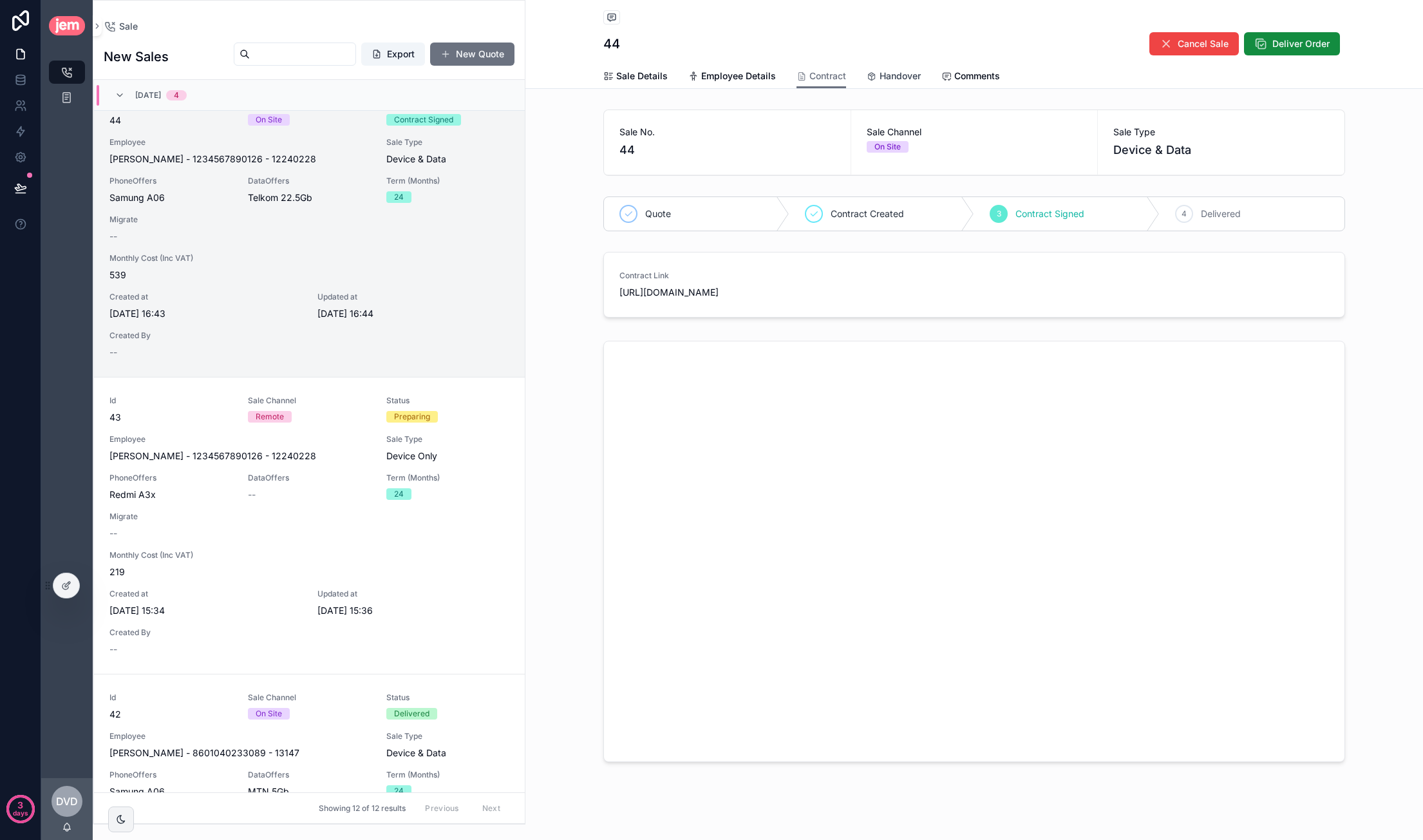
drag, startPoint x: 890, startPoint y: 75, endPoint x: 985, endPoint y: 184, distance: 144.6
click at [890, 75] on span "Handover" at bounding box center [901, 75] width 42 height 13
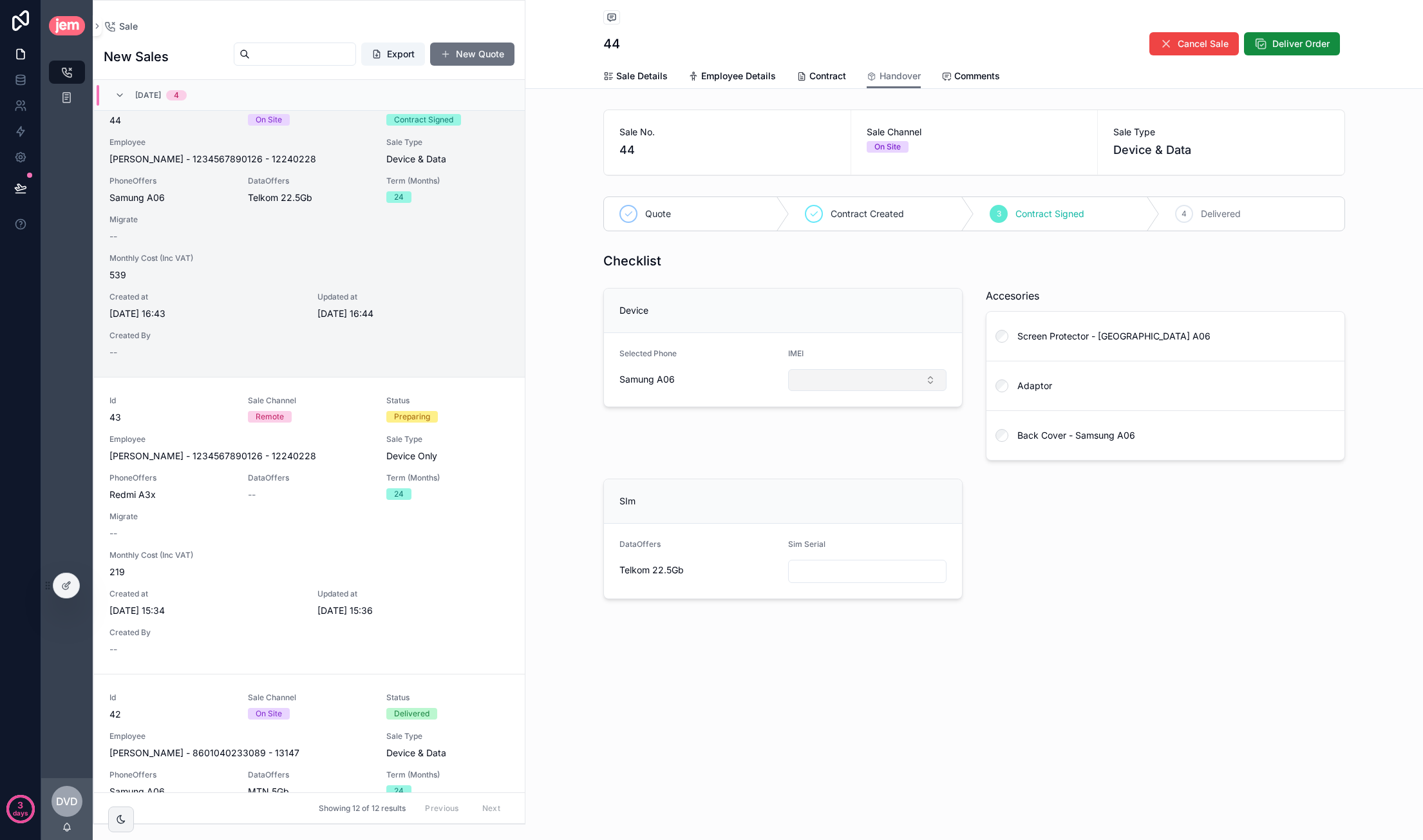
click at [862, 376] on button "Select Button" at bounding box center [868, 380] width 159 height 22
click at [685, 372] on div "Samung A06" at bounding box center [699, 378] width 159 height 13
click at [854, 372] on button "Select Button" at bounding box center [868, 380] width 159 height 22
click at [851, 428] on span "356789098712345" at bounding box center [836, 429] width 82 height 13
click at [886, 433] on div "Device Selected Phone Samung A06 IMEI 356789098712345" at bounding box center [783, 374] width 374 height 183
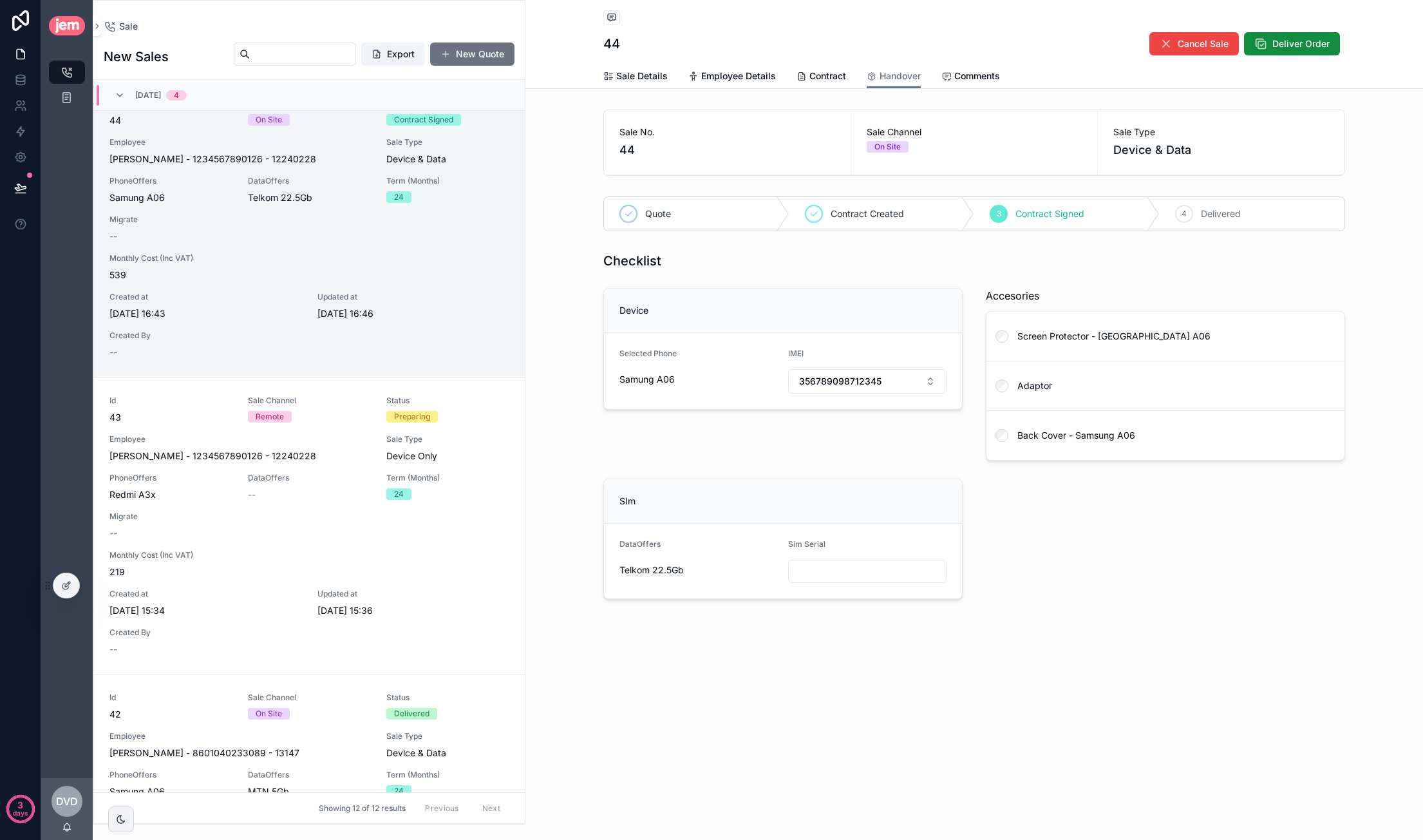
click at [810, 563] on input "scrollable content" at bounding box center [867, 571] width 157 height 18
type input "********"
click at [1187, 38] on span "Cancel Sale" at bounding box center [1203, 44] width 51 height 13
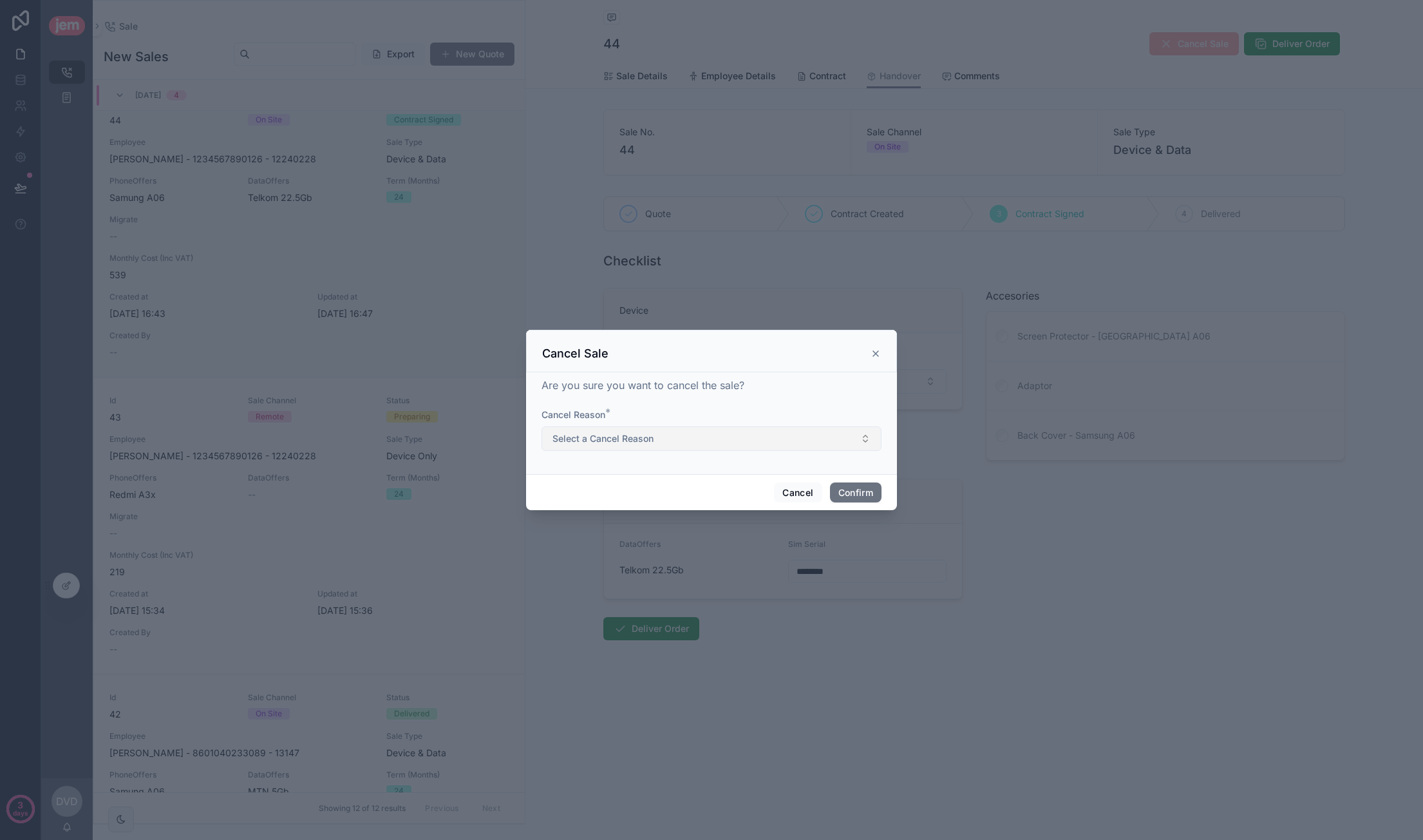
click at [688, 435] on button "Select a Cancel Reason" at bounding box center [711, 438] width 340 height 25
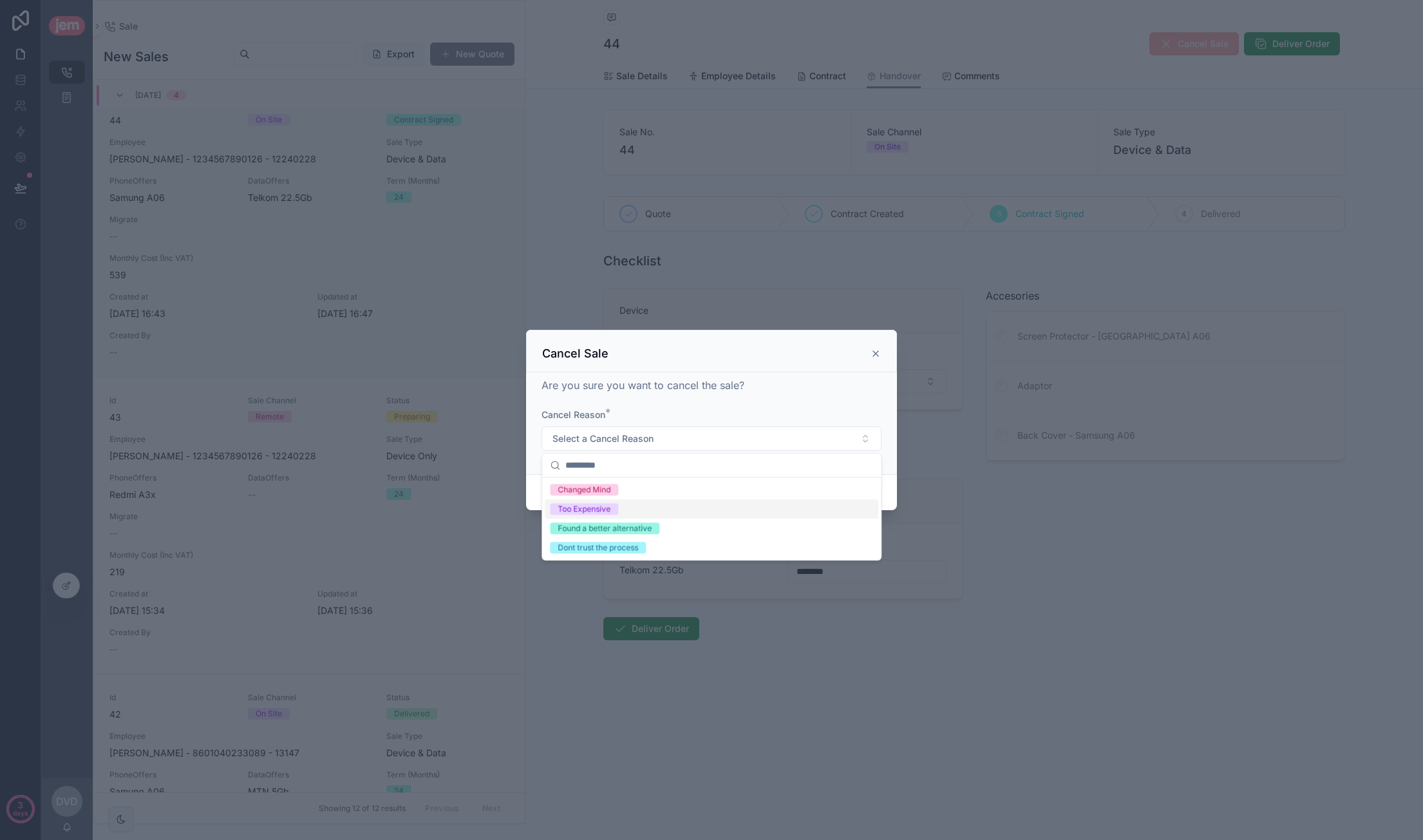
click at [637, 510] on div "Too Expensive" at bounding box center [712, 508] width 334 height 19
drag, startPoint x: 893, startPoint y: 462, endPoint x: 886, endPoint y: 466, distance: 8.1
click at [892, 462] on div "Are you sure you want to cancel the sale? Cancel Reason * Too Expensive" at bounding box center [712, 423] width 371 height 101
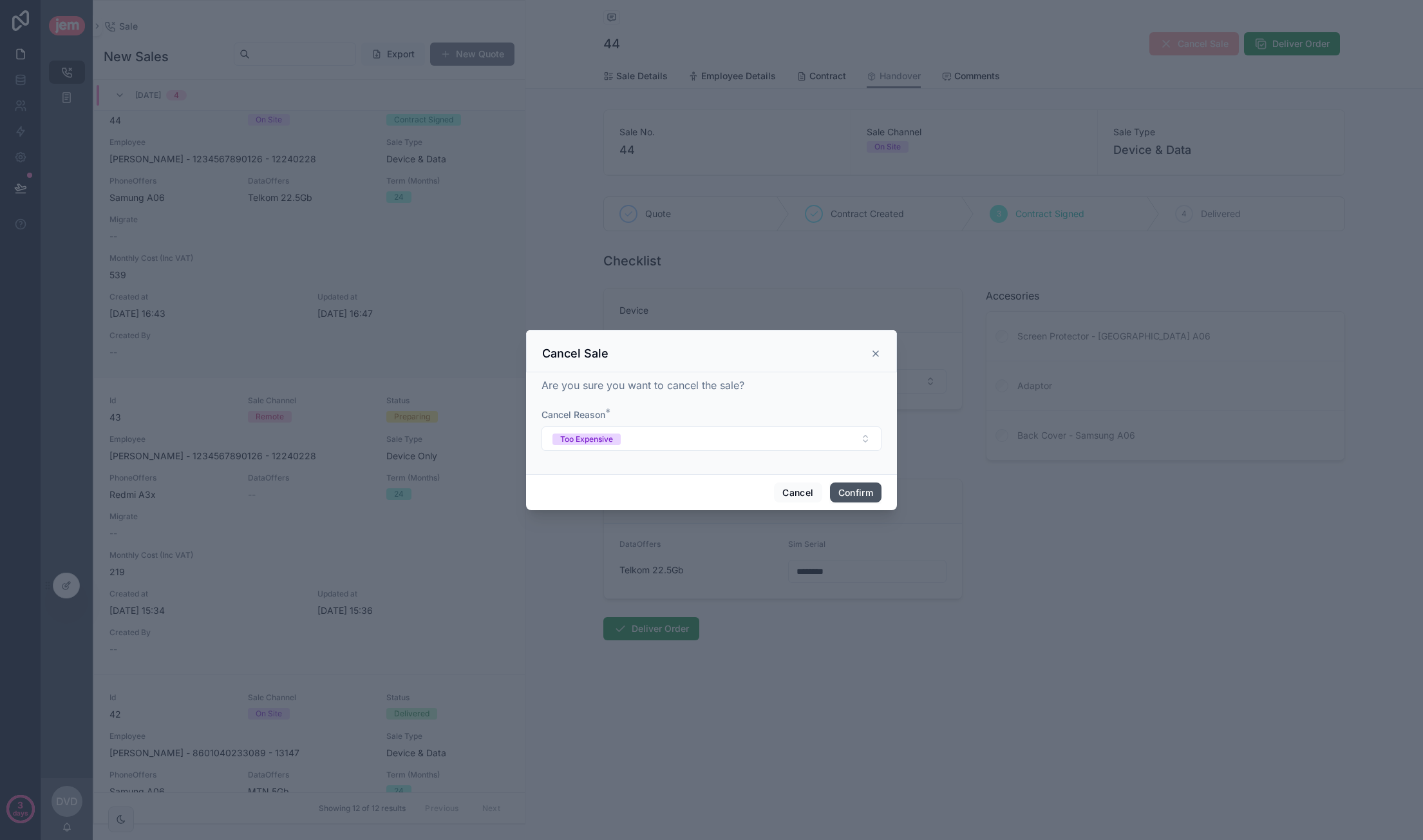
drag, startPoint x: 853, startPoint y: 500, endPoint x: 868, endPoint y: 499, distance: 15.0
click at [852, 500] on button "Confirm" at bounding box center [856, 492] width 52 height 21
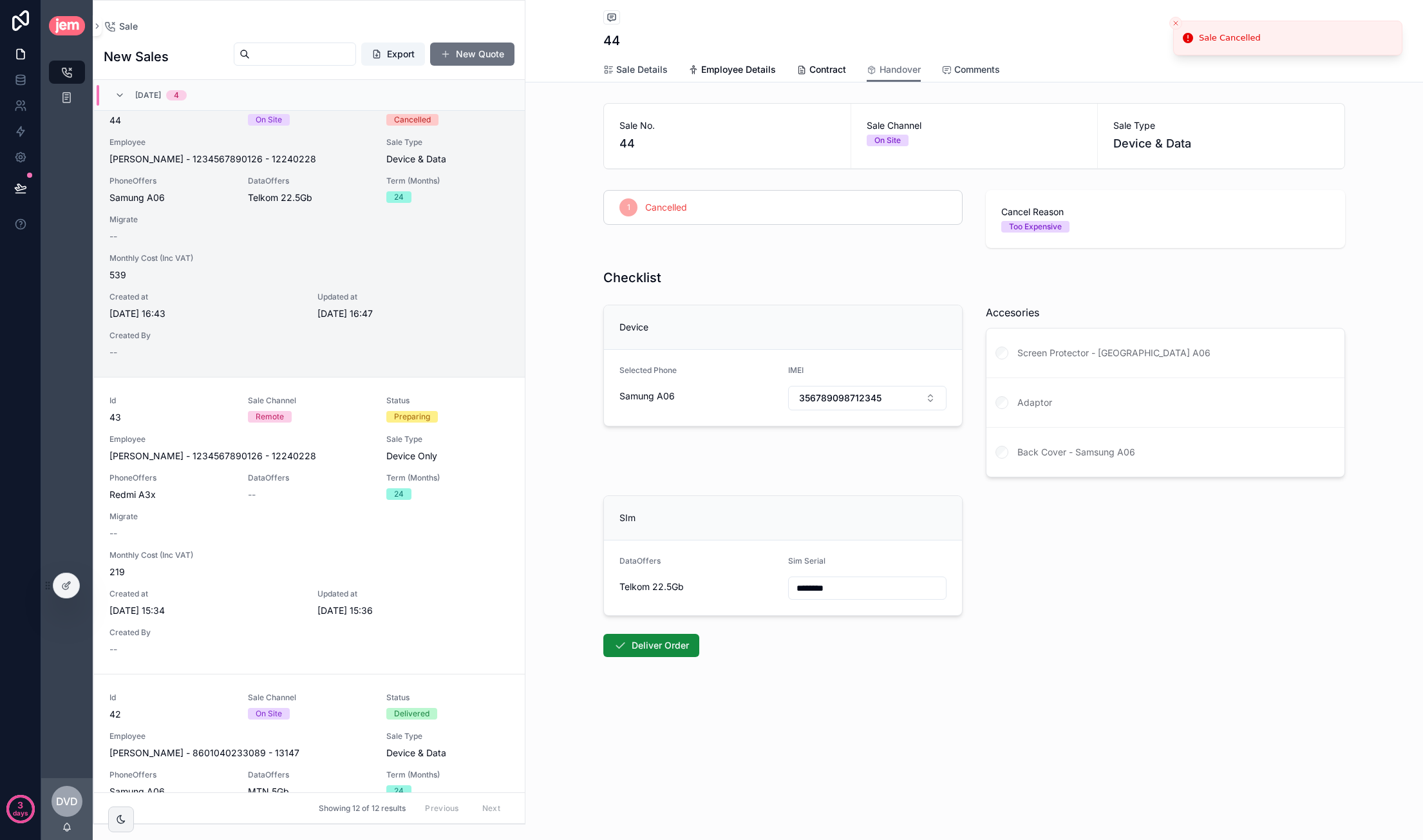
click at [640, 64] on span "Sale Details" at bounding box center [642, 70] width 52 height 13
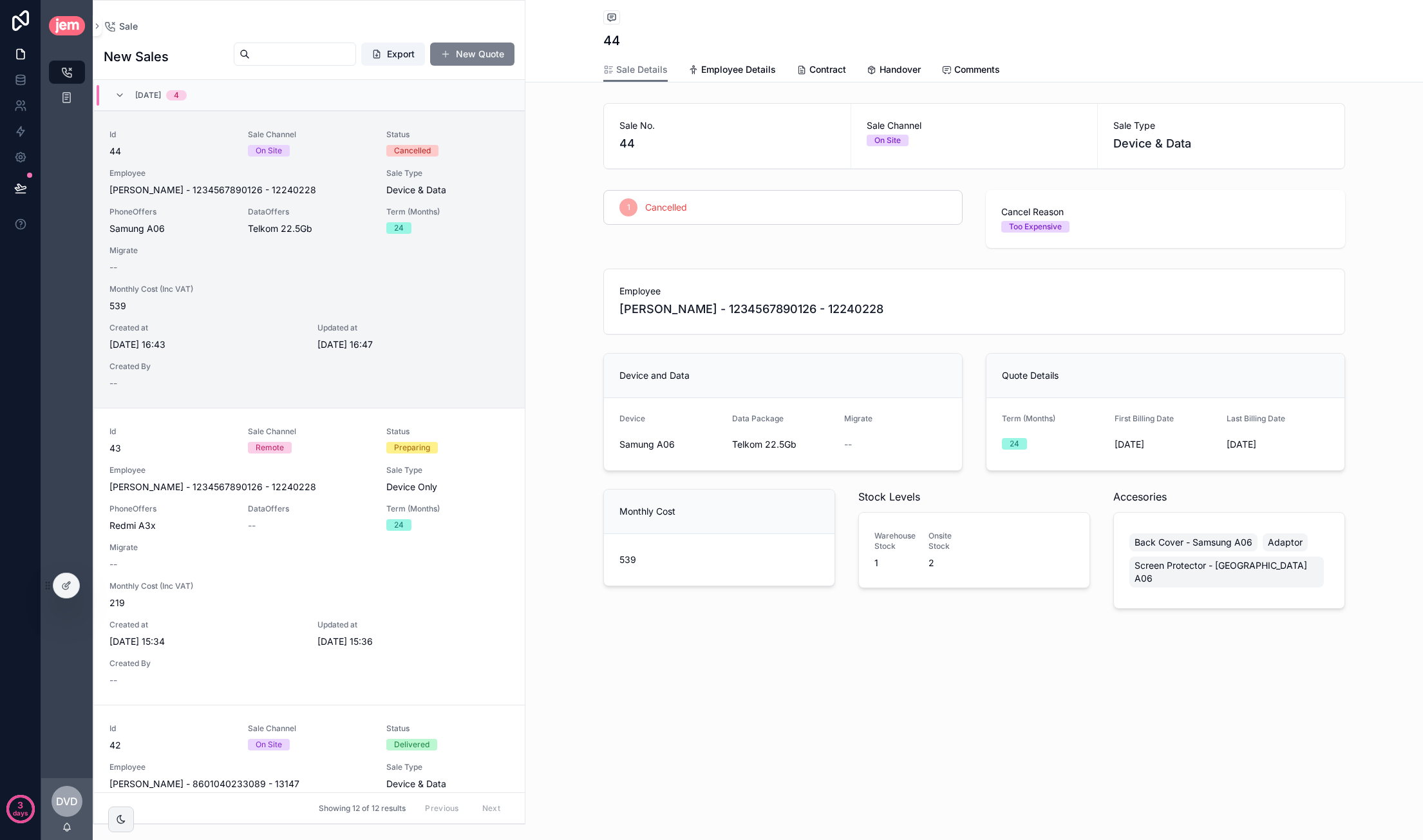
click at [498, 55] on button "New Quote" at bounding box center [472, 54] width 84 height 23
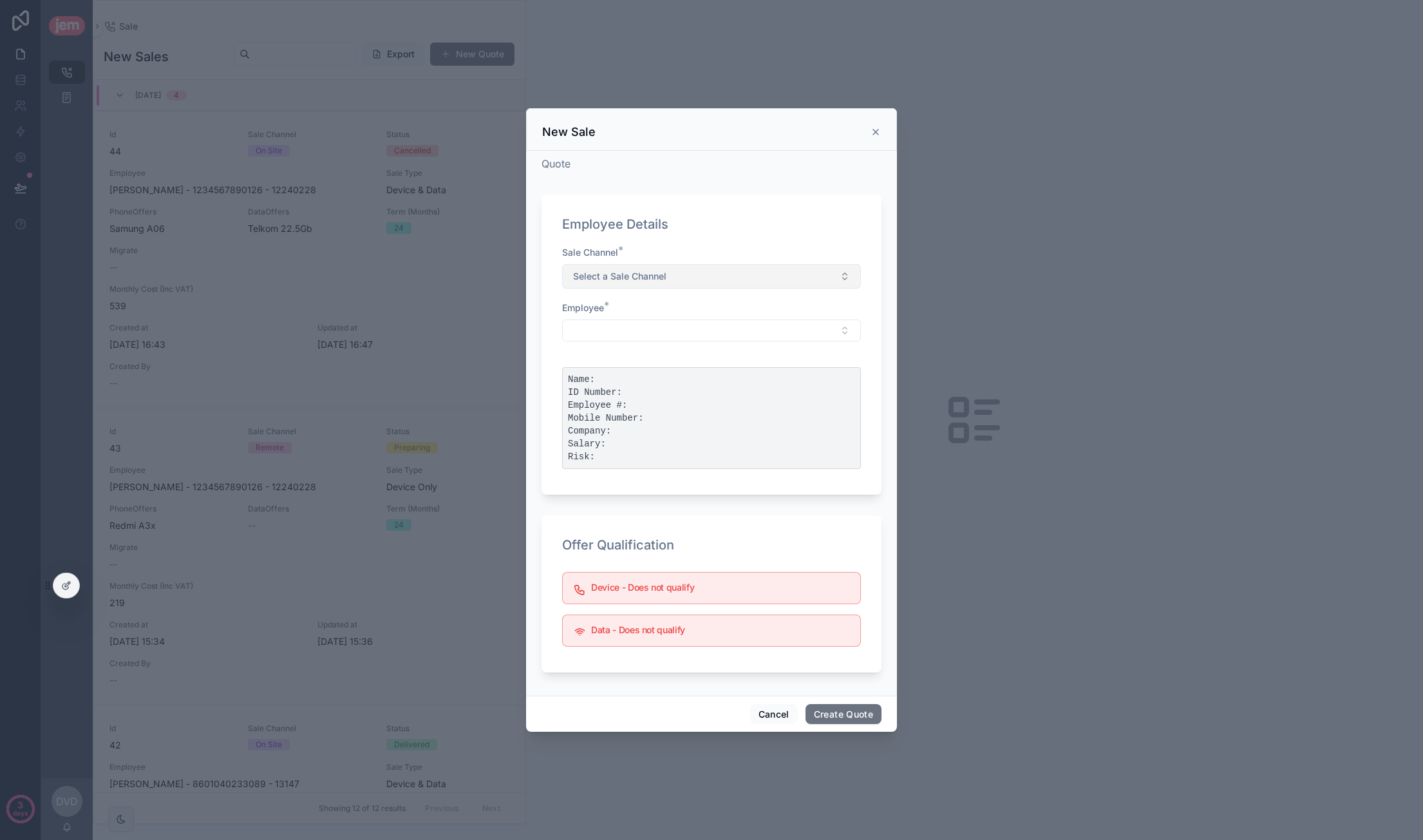
click at [637, 281] on span "Select a Sale Channel" at bounding box center [620, 276] width 93 height 13
click at [689, 20] on div "scrollable content" at bounding box center [711, 420] width 1423 height 840
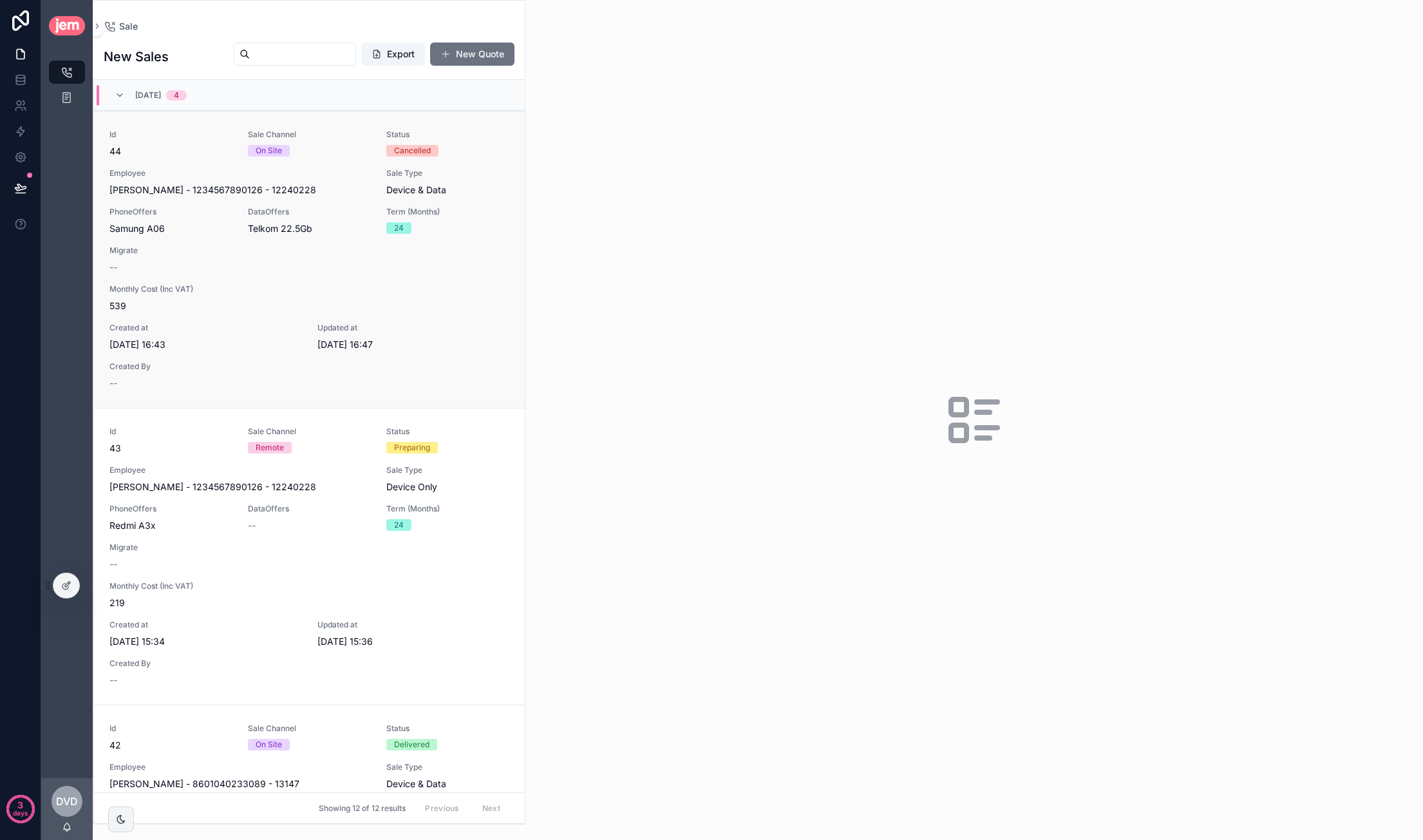
scroll to position [65, 0]
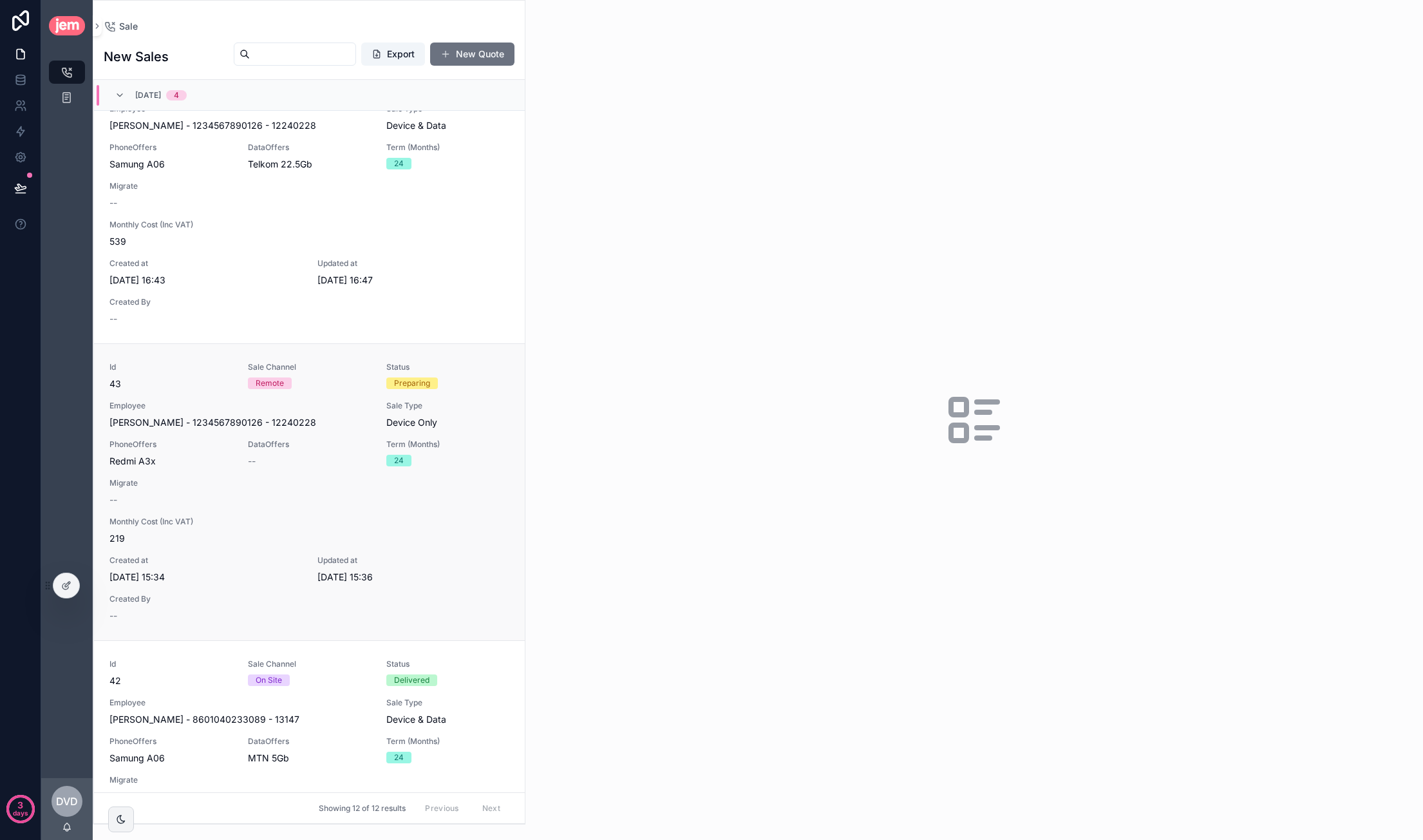
click at [316, 425] on span "[PERSON_NAME] - 1234567890126 - 12240228" at bounding box center [213, 422] width 207 height 13
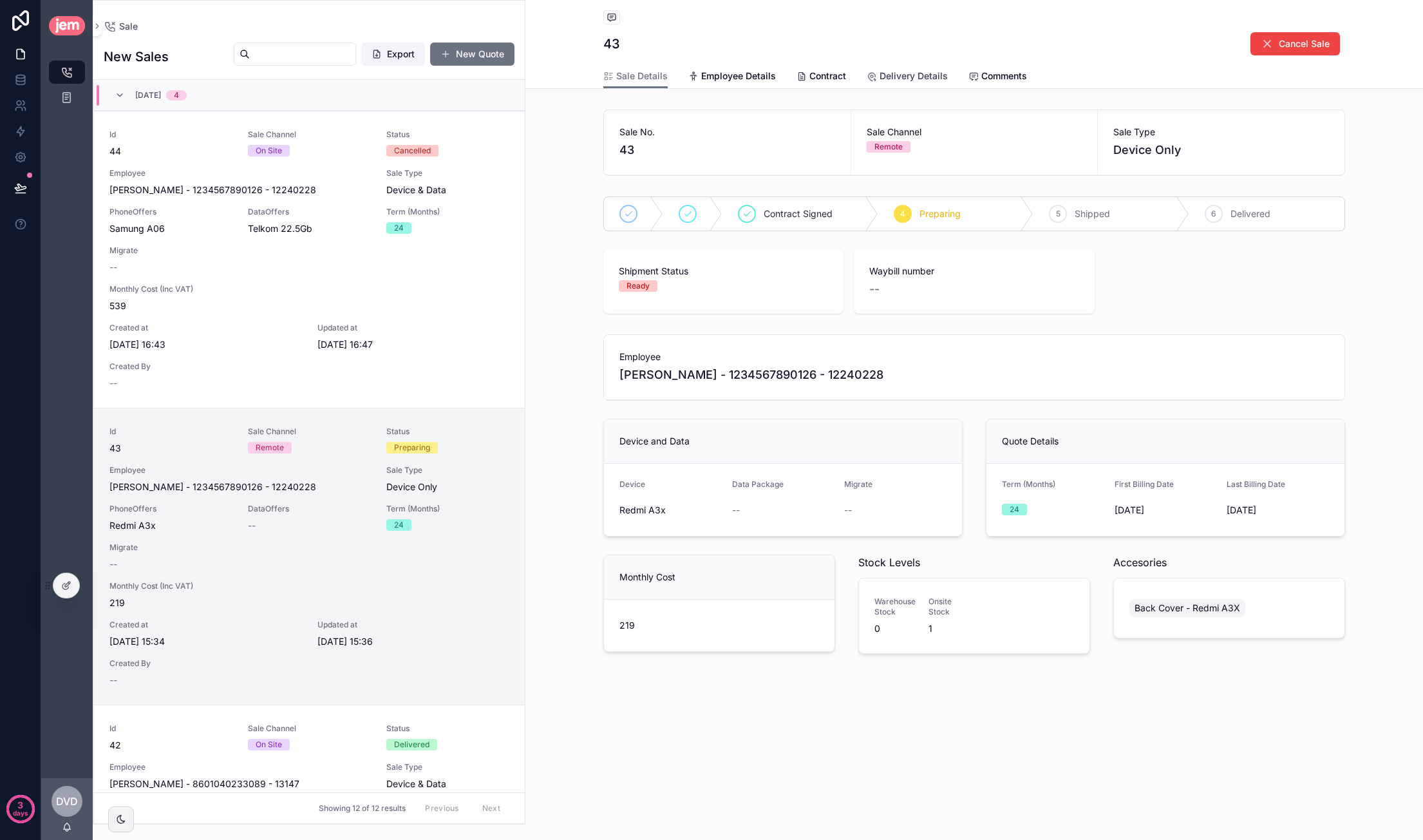
click at [907, 82] on link "Delivery Details" at bounding box center [908, 77] width 81 height 26
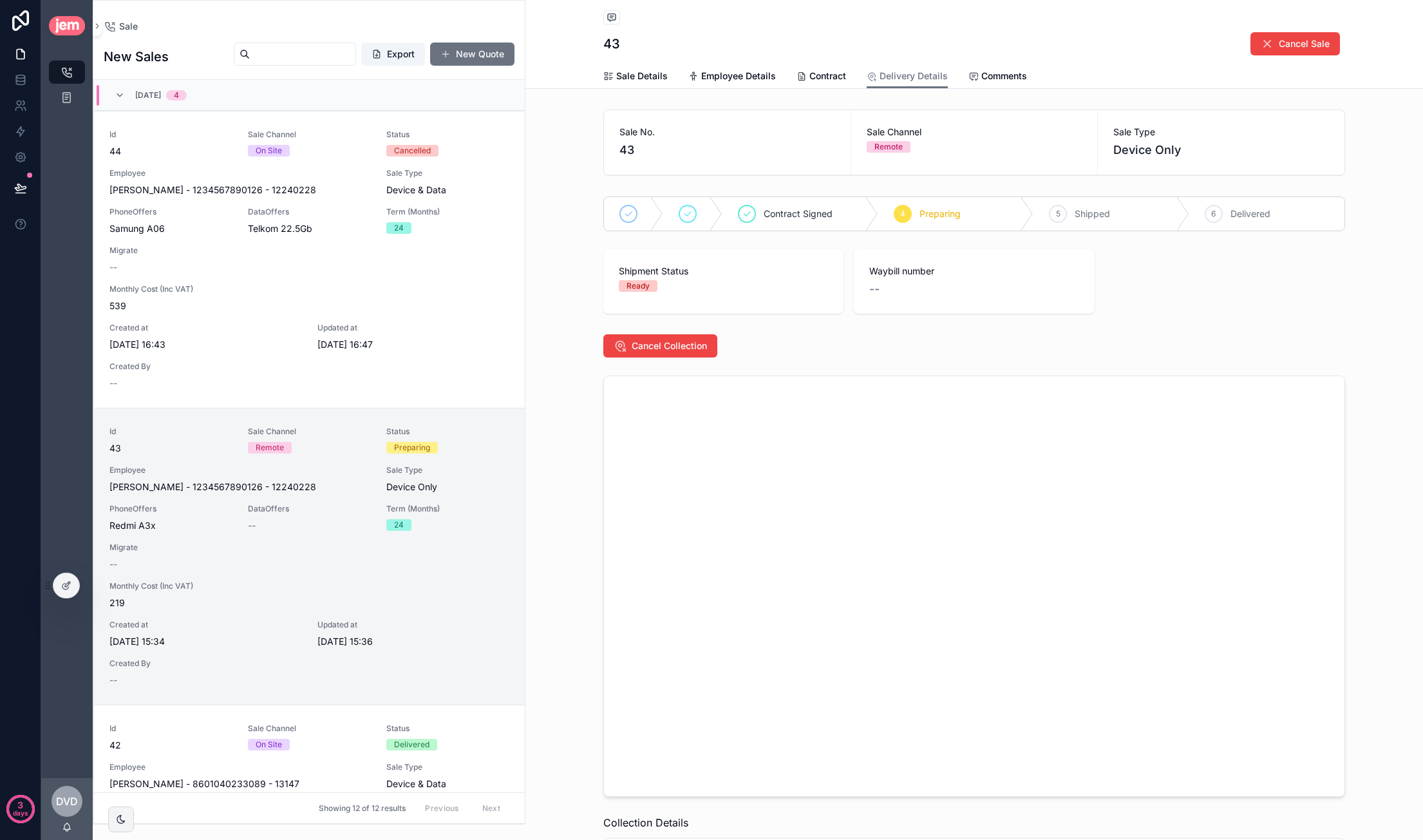
click at [648, 280] on span "Ready" at bounding box center [638, 286] width 39 height 12
click at [649, 280] on span "Ready" at bounding box center [638, 286] width 39 height 12
click at [632, 285] on div "Ready" at bounding box center [638, 286] width 23 height 12
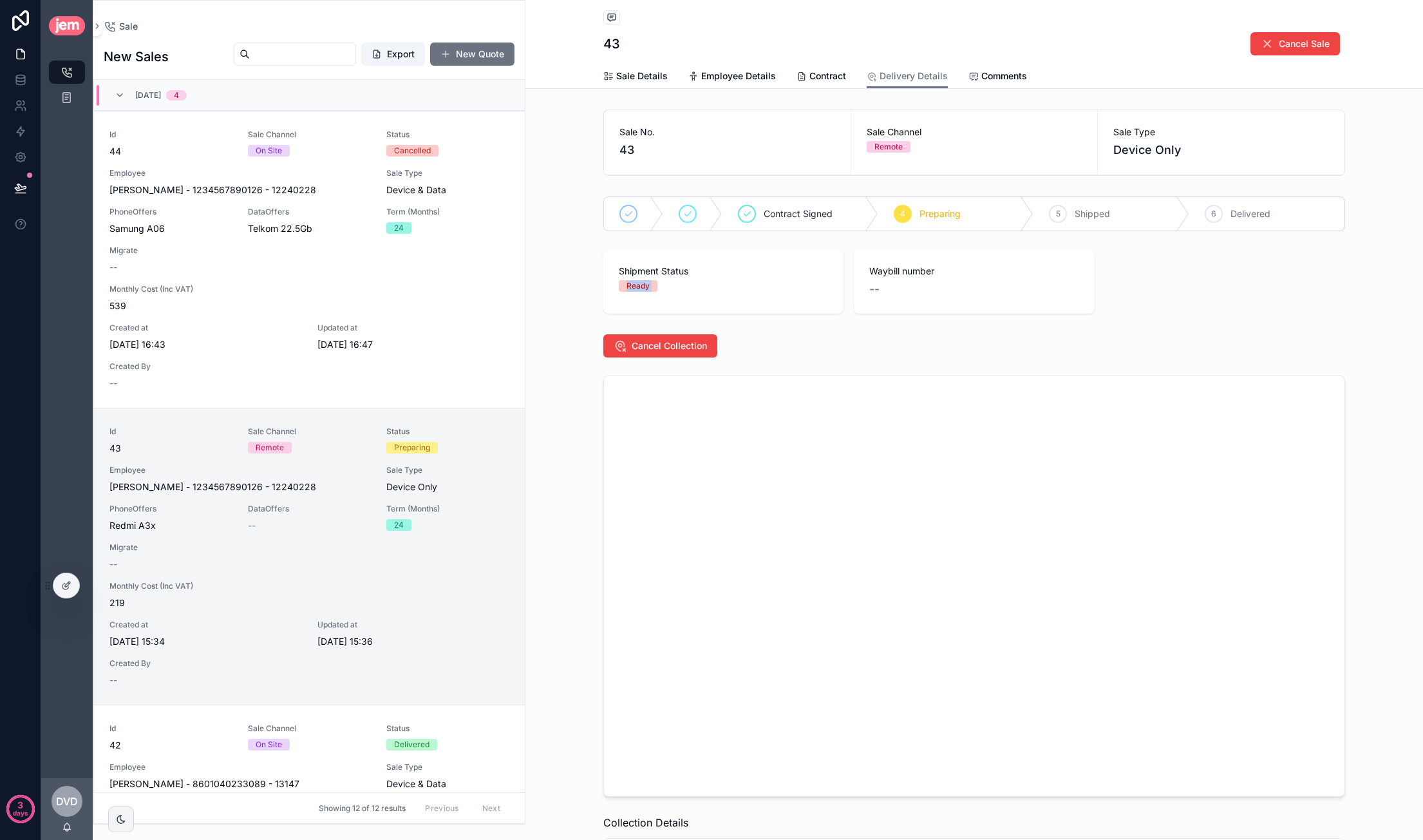
click at [632, 285] on div "Ready" at bounding box center [638, 286] width 23 height 12
click at [906, 288] on div "--" at bounding box center [973, 289] width 210 height 18
click at [860, 288] on div "Waybill number --" at bounding box center [974, 281] width 240 height 65
click at [860, 287] on div "Waybill number --" at bounding box center [974, 281] width 240 height 65
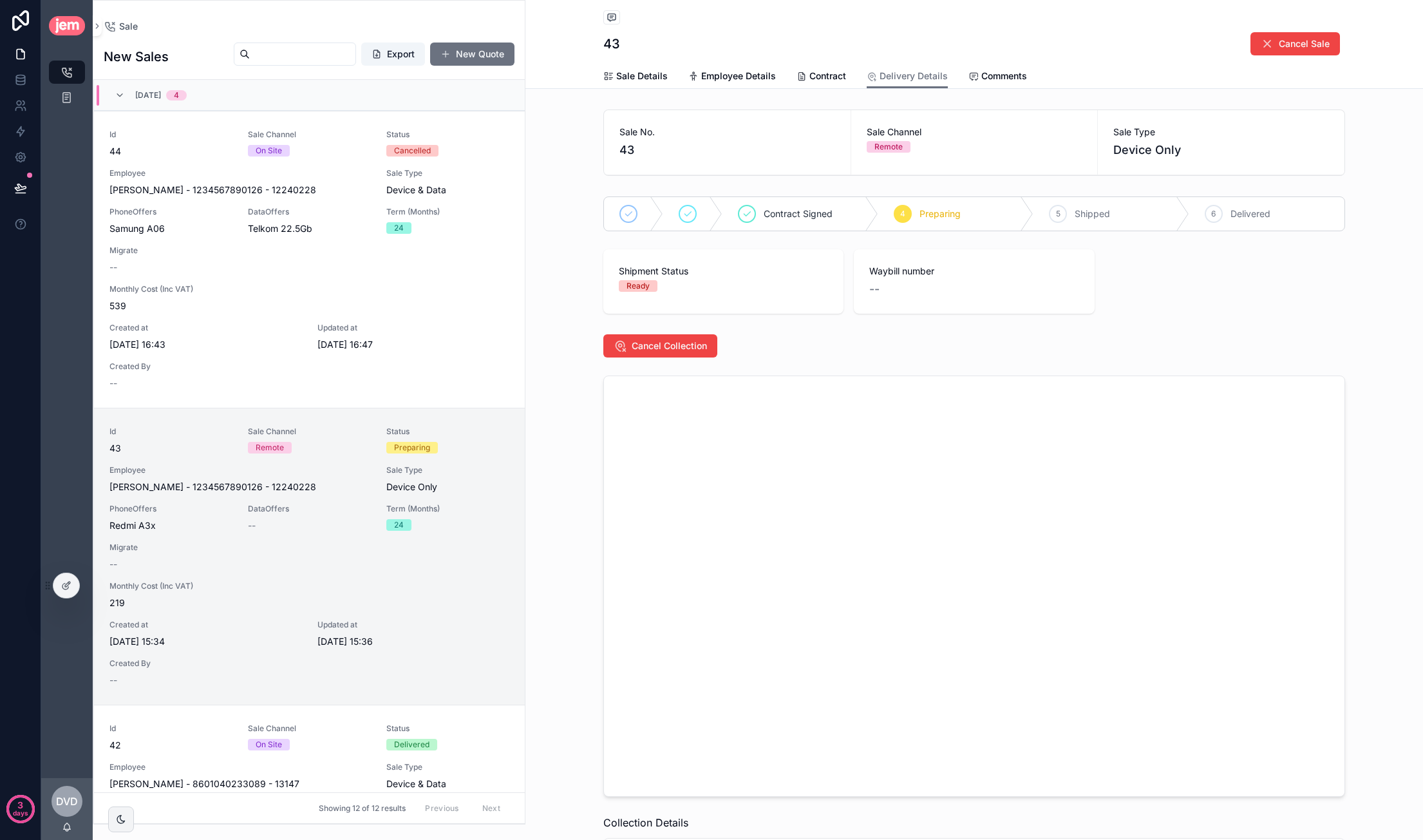
click at [632, 285] on div "Ready" at bounding box center [638, 286] width 23 height 12
click at [910, 276] on div "Waybill number --" at bounding box center [973, 282] width 210 height 34
click at [662, 349] on span "Cancel Collection" at bounding box center [669, 346] width 75 height 13
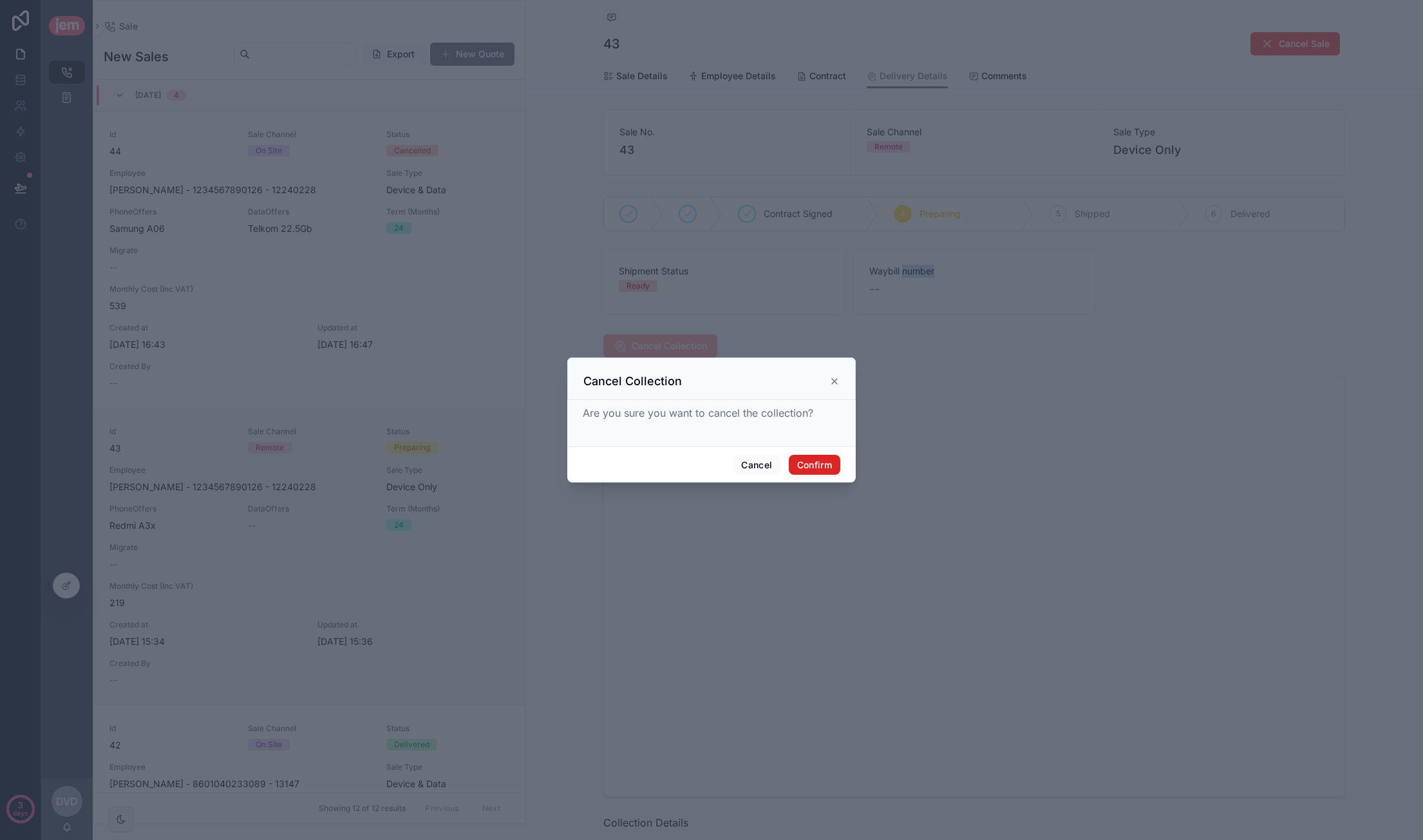
click at [815, 455] on button "Confirm" at bounding box center [814, 465] width 52 height 21
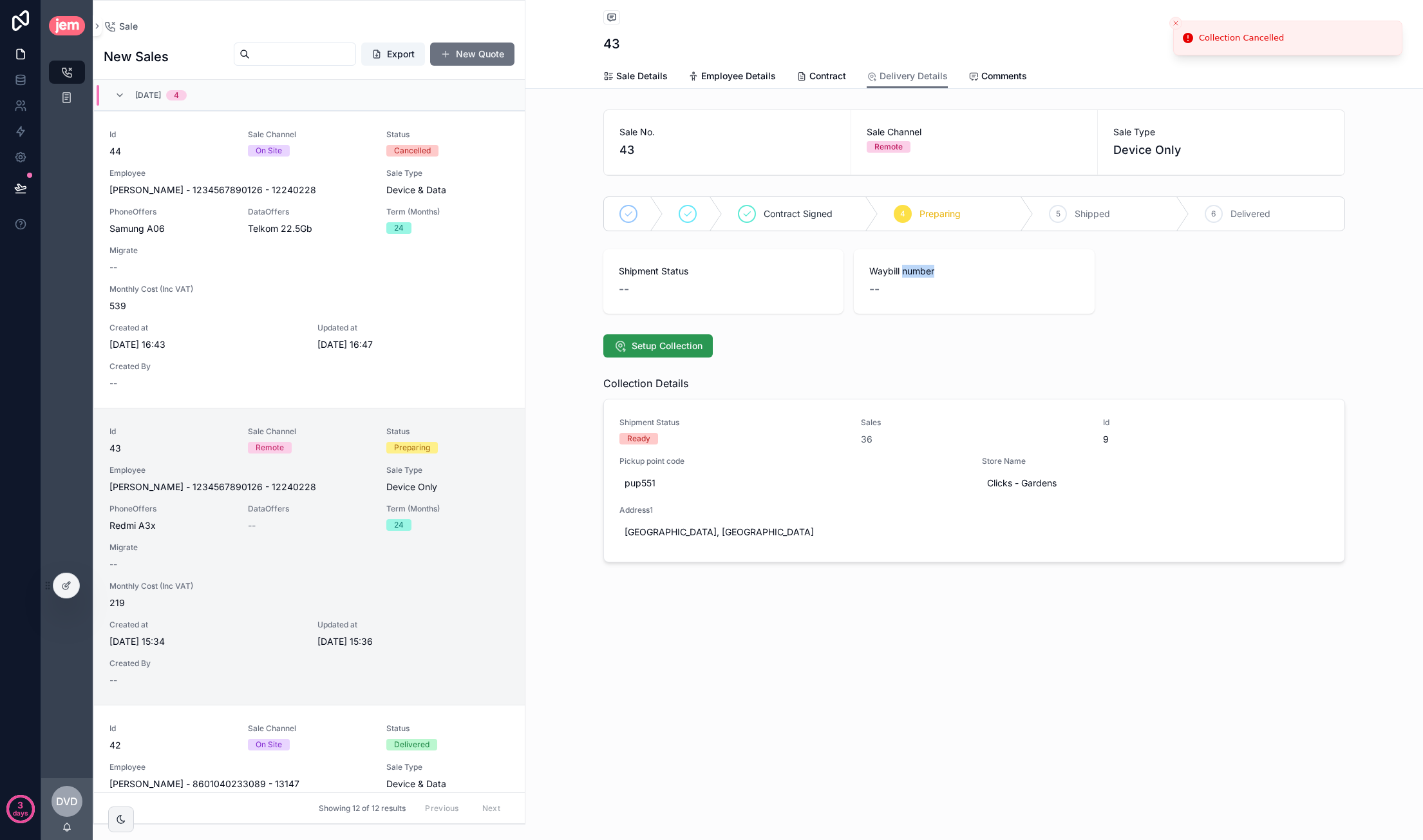
click at [662, 338] on button "Setup Collection" at bounding box center [658, 346] width 109 height 23
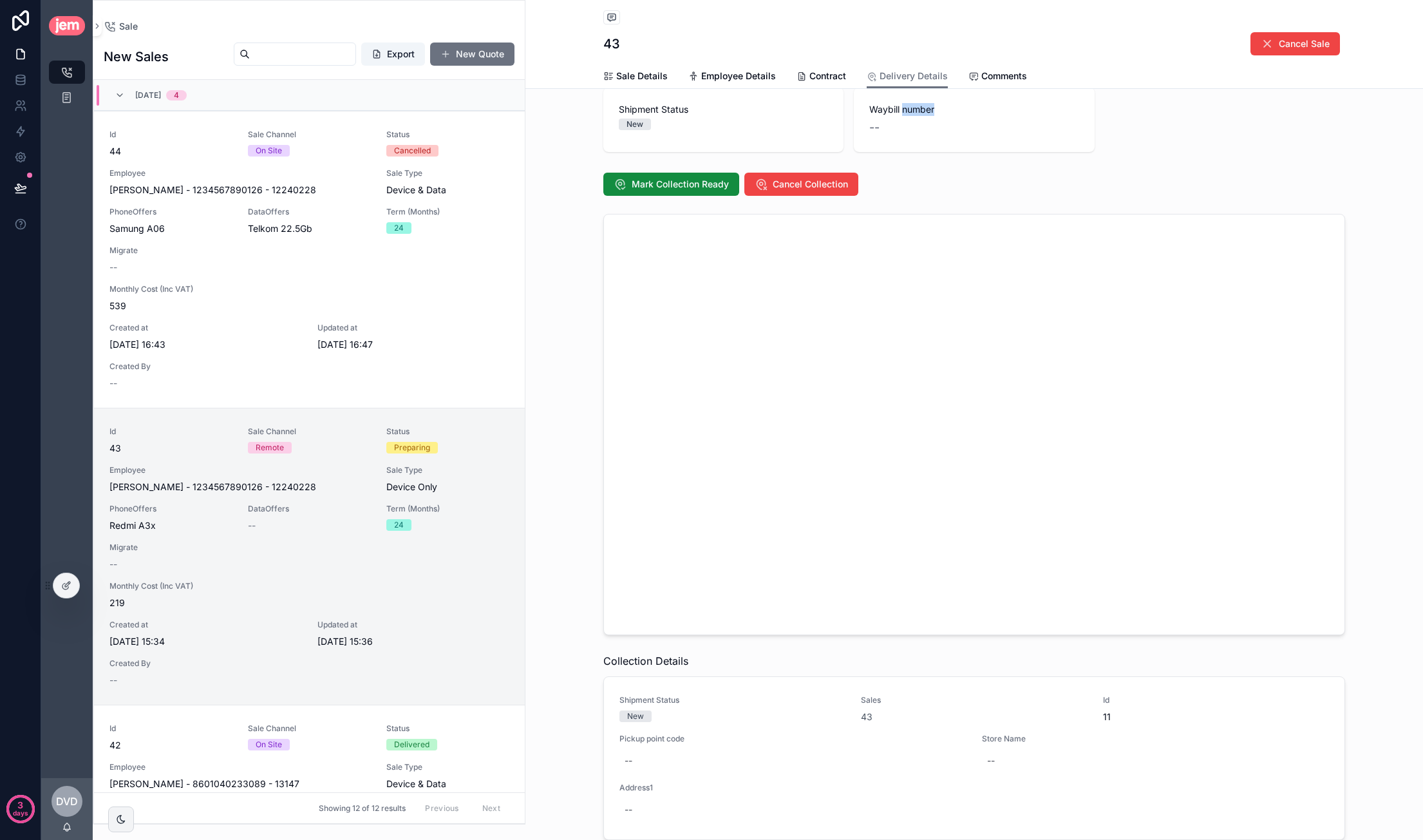
scroll to position [247, 0]
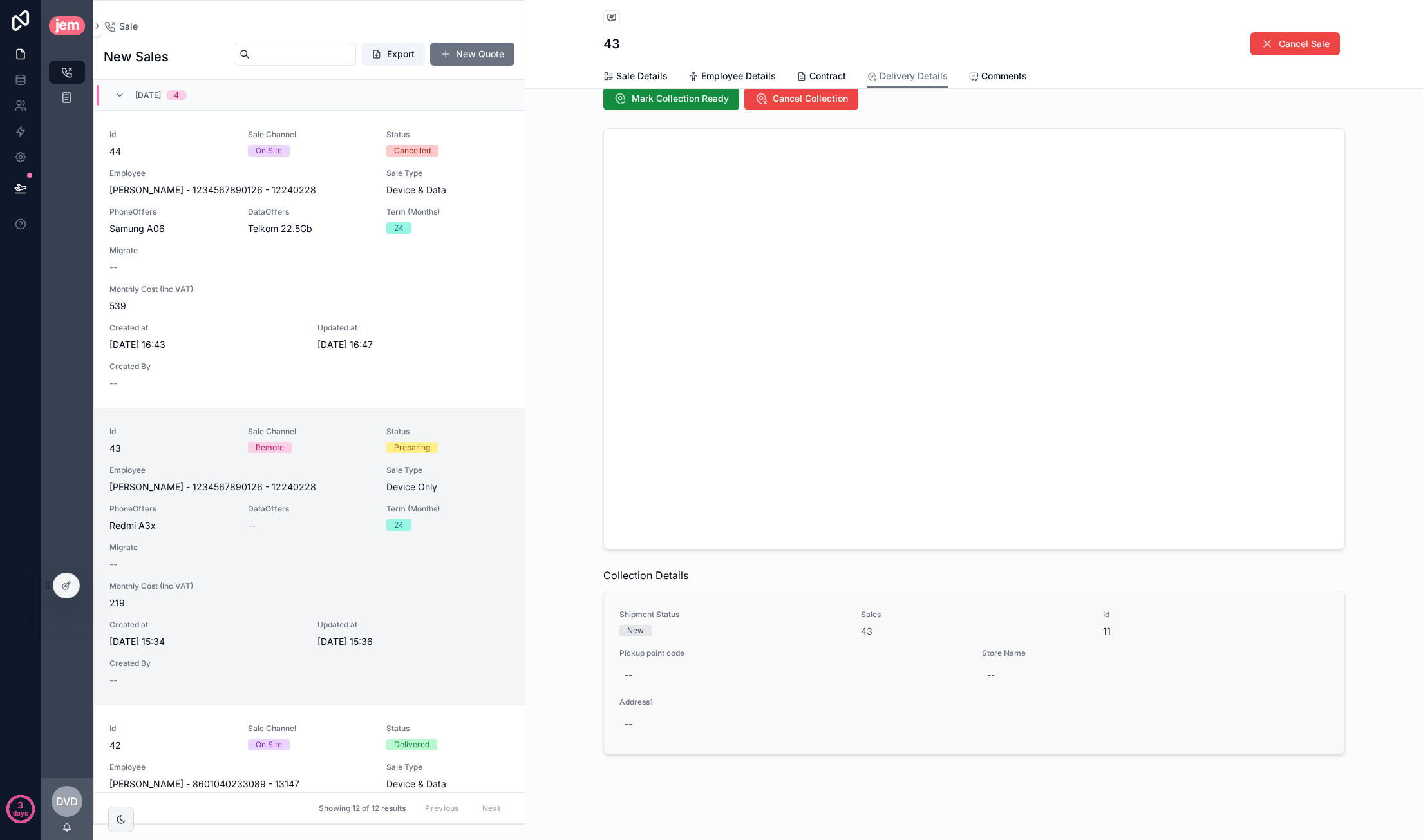
click at [628, 628] on div "New" at bounding box center [636, 630] width 17 height 12
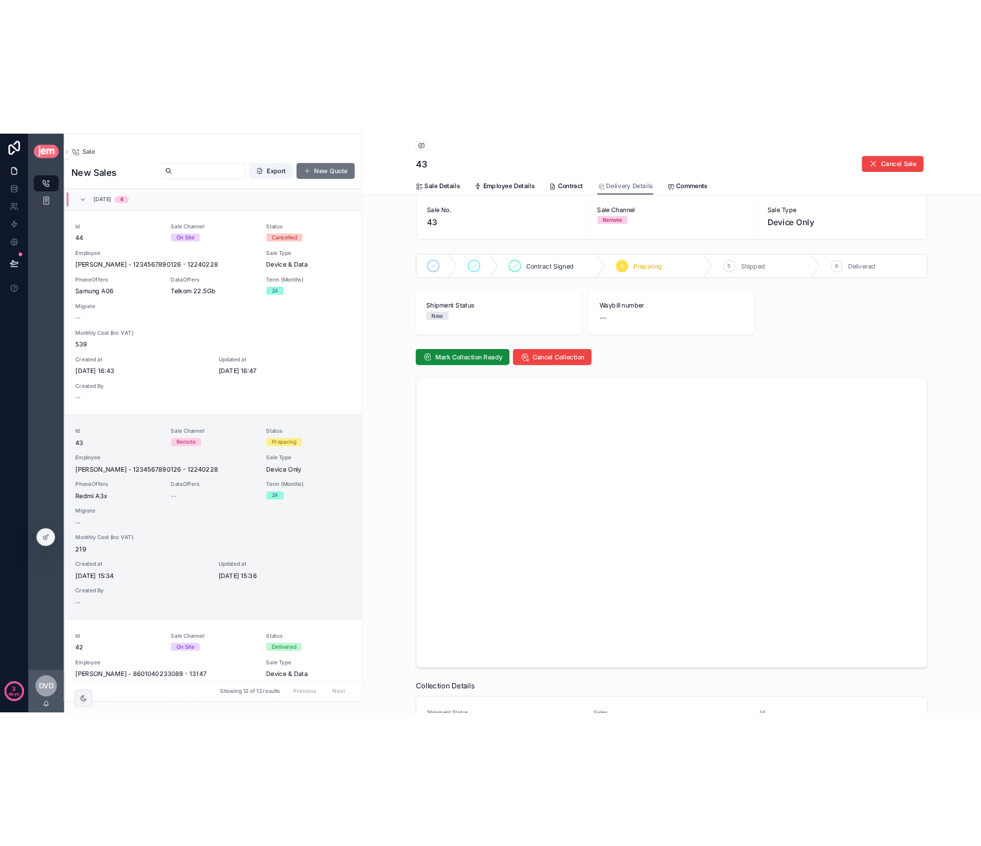
scroll to position [0, 0]
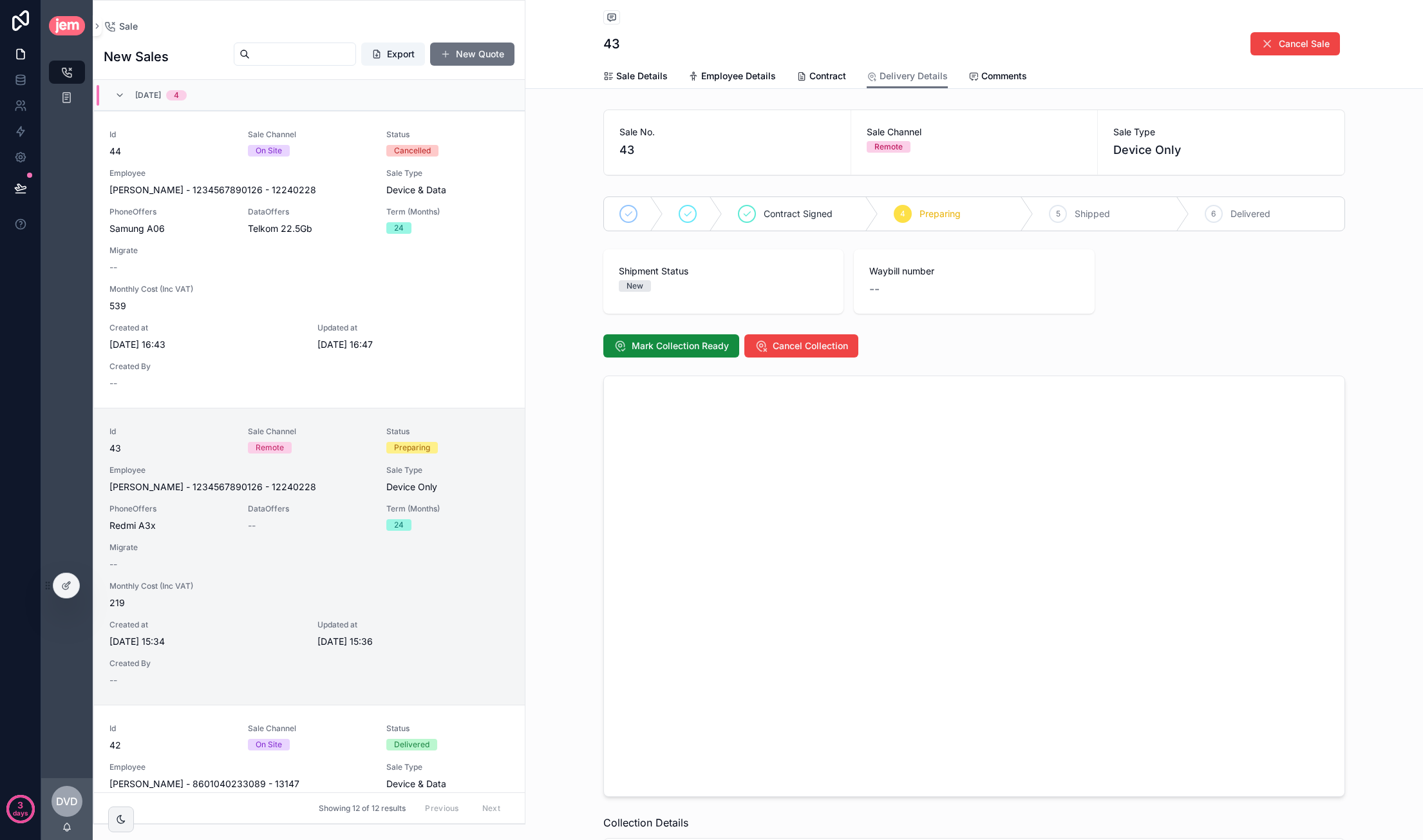
click at [640, 278] on div "Shipment Status New" at bounding box center [723, 278] width 210 height 27
click at [641, 288] on span "New" at bounding box center [635, 286] width 32 height 12
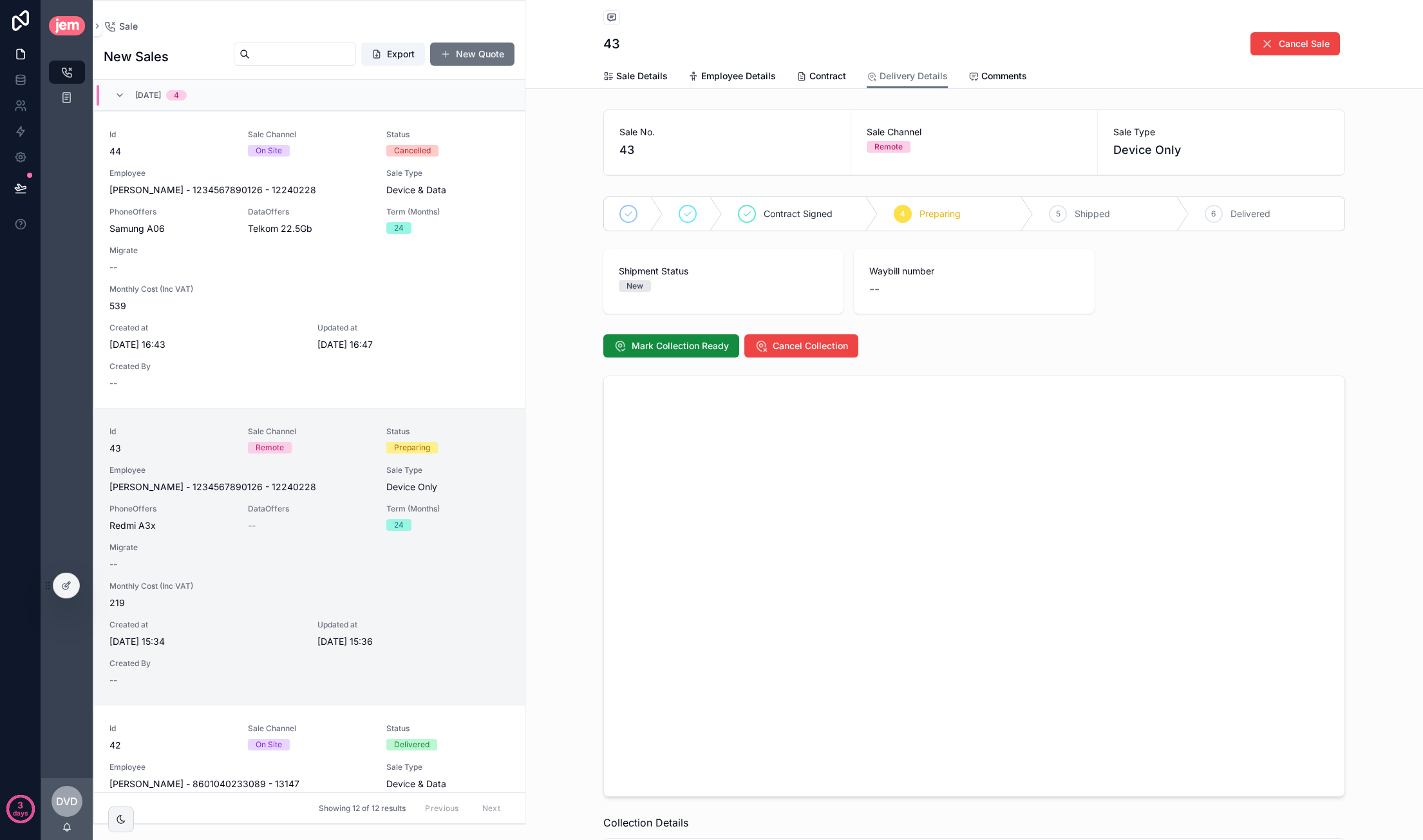
click at [637, 287] on div "New" at bounding box center [635, 286] width 17 height 12
click at [1168, 274] on div "Shipment Status New Waybill number --" at bounding box center [974, 281] width 742 height 65
